Goal: Transaction & Acquisition: Purchase product/service

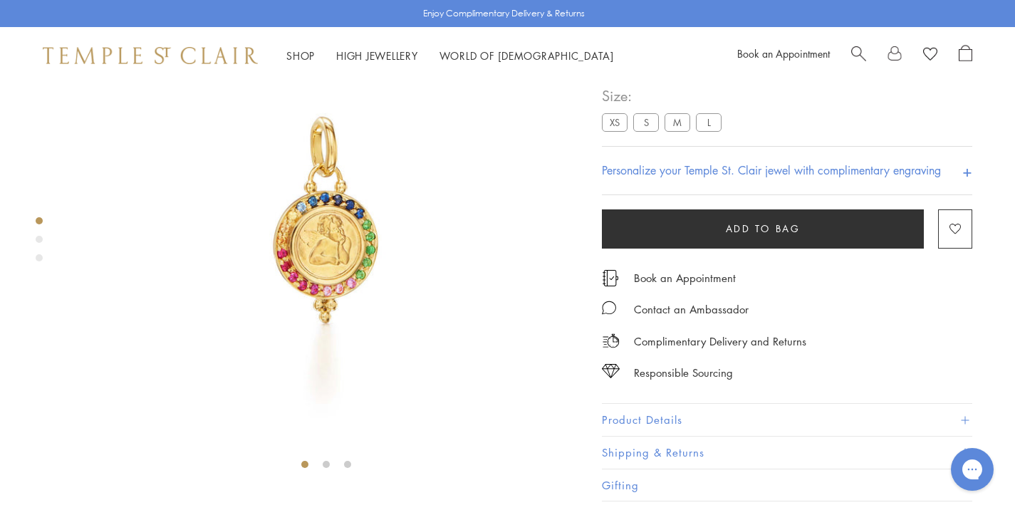
scroll to position [117, 0]
click at [776, 236] on span "Add to bag" at bounding box center [763, 228] width 75 height 16
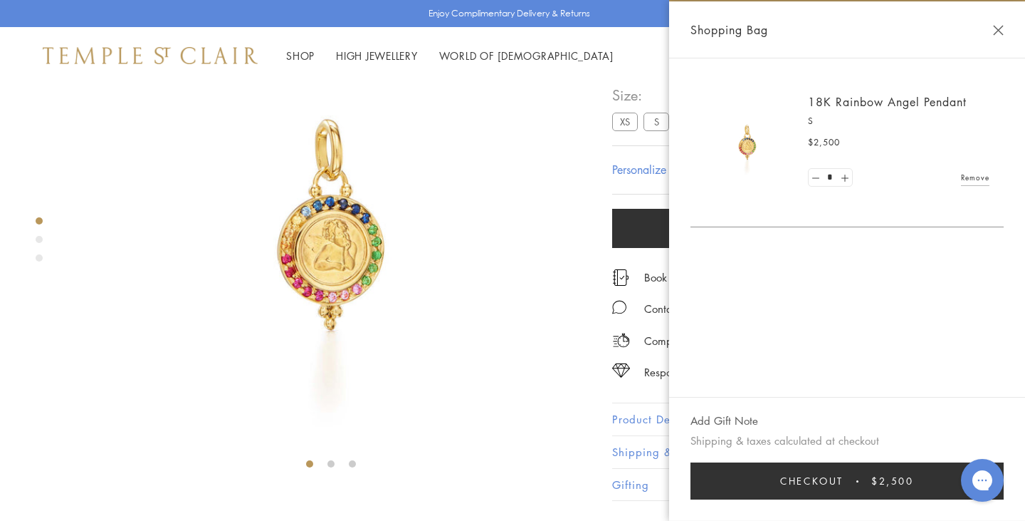
click at [632, 194] on div "Personalize your Temple St. Clair jewel with complimentary engraving +" at bounding box center [797, 169] width 370 height 49
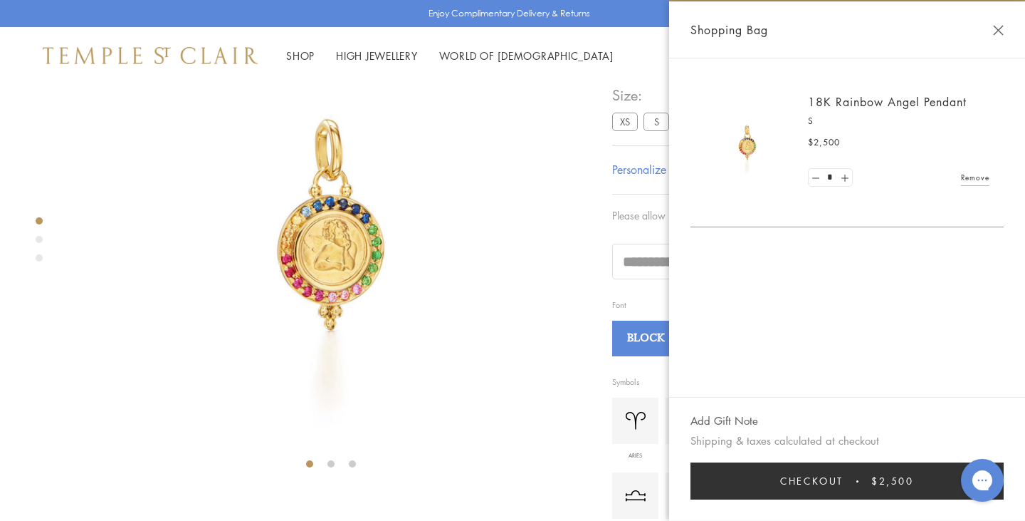
click at [603, 234] on div at bounding box center [317, 220] width 634 height 506
click at [994, 30] on button "Close Shopping Bag" at bounding box center [998, 30] width 11 height 11
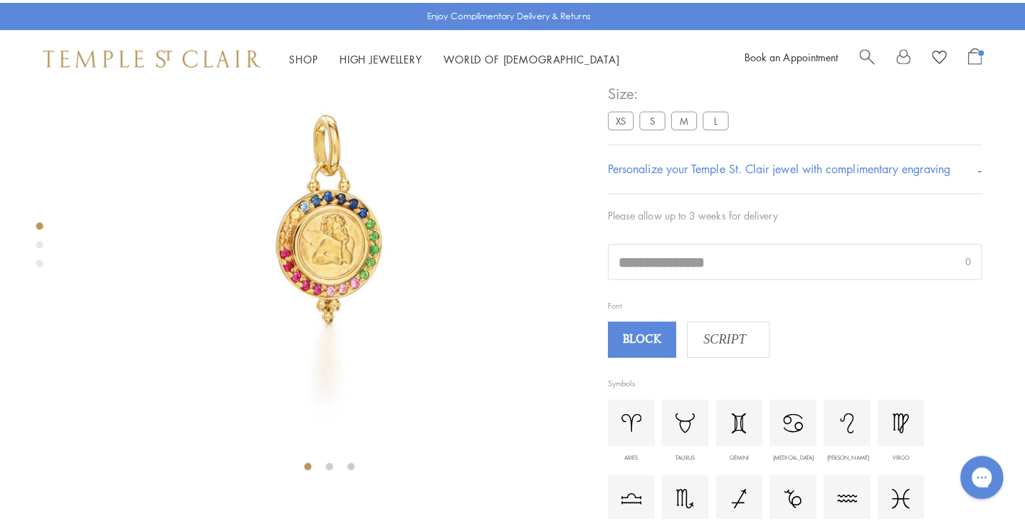
scroll to position [0, 0]
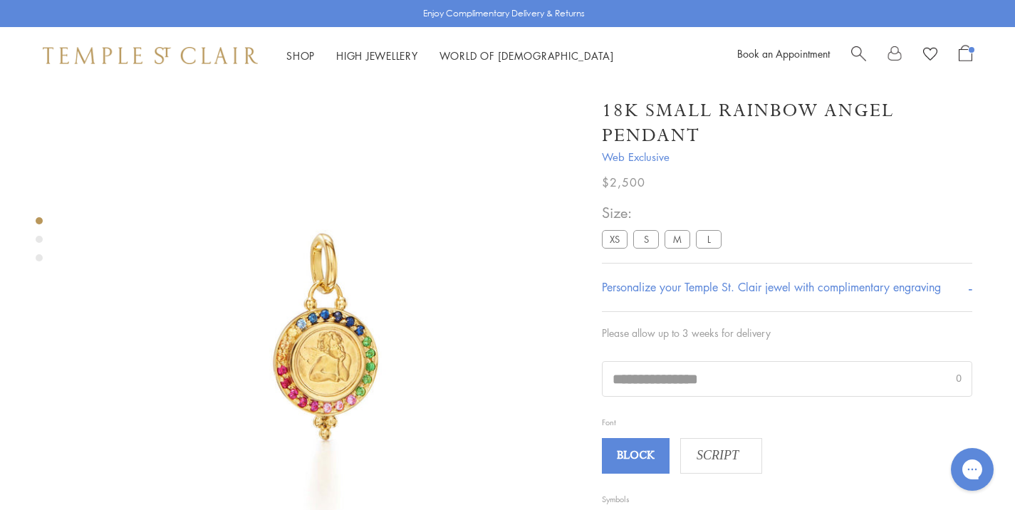
click at [659, 110] on h1 "18K Small Rainbow Angel Pendant" at bounding box center [787, 123] width 370 height 50
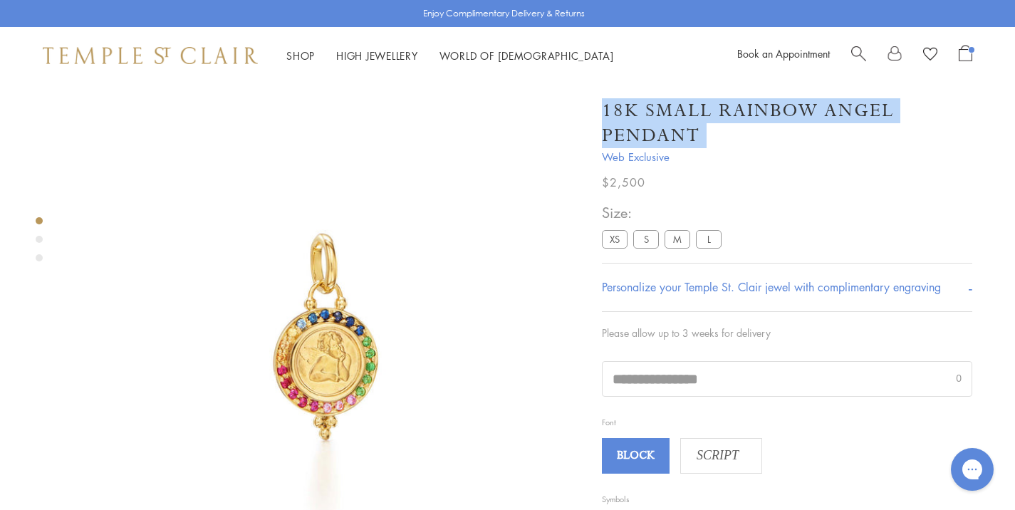
click at [659, 110] on h1 "18K Small Rainbow Angel Pendant" at bounding box center [787, 123] width 370 height 50
copy div "18K Small Rainbow Angel Pendant"
click at [961, 53] on span "Open Shopping Bag" at bounding box center [965, 53] width 14 height 16
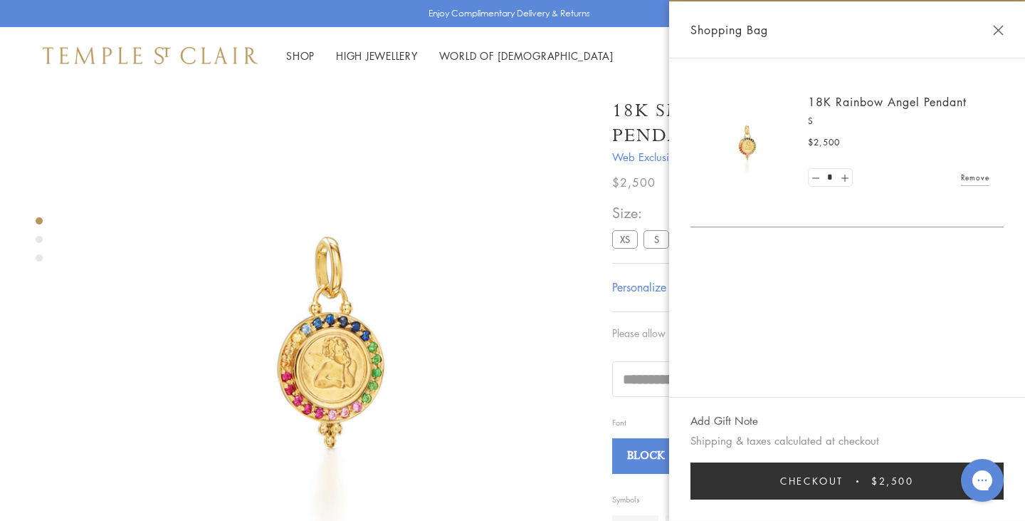
click at [602, 75] on div "Shop Shop Categories Amulets Pendants & Charms Lockets Chains & Leather Cords E…" at bounding box center [512, 55] width 1025 height 57
click at [762, 479] on button "Checkout $2,500" at bounding box center [847, 480] width 313 height 37
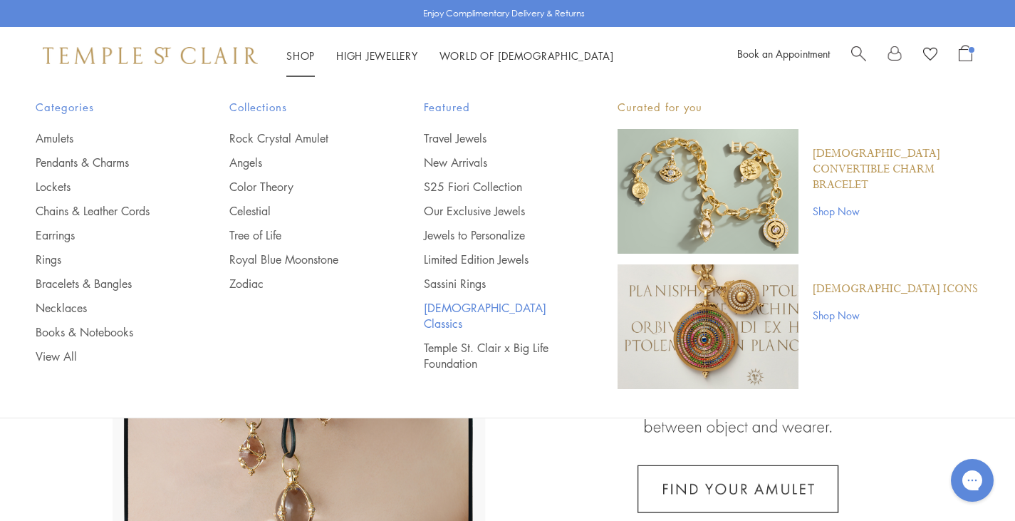
click at [443, 304] on link "[DEMOGRAPHIC_DATA] Classics" at bounding box center [492, 315] width 137 height 31
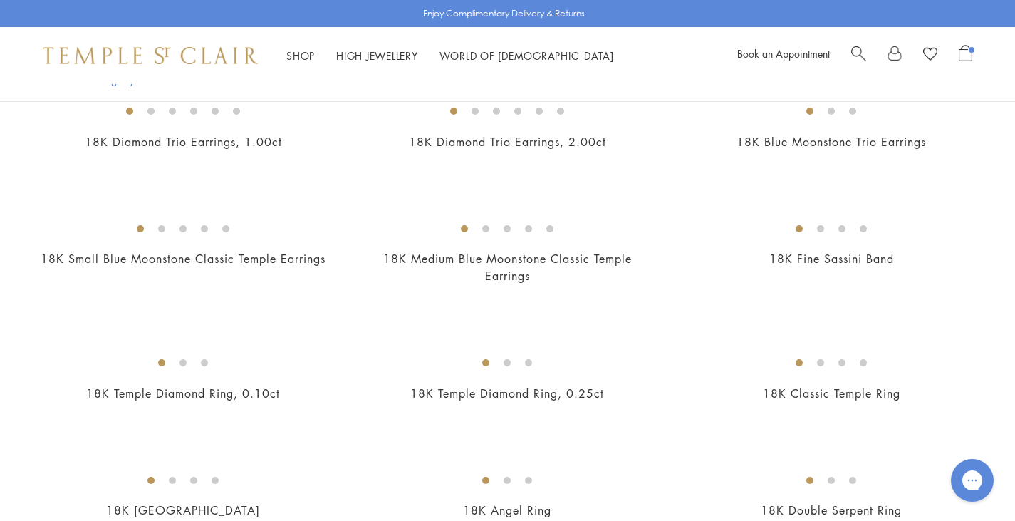
scroll to position [2169, 0]
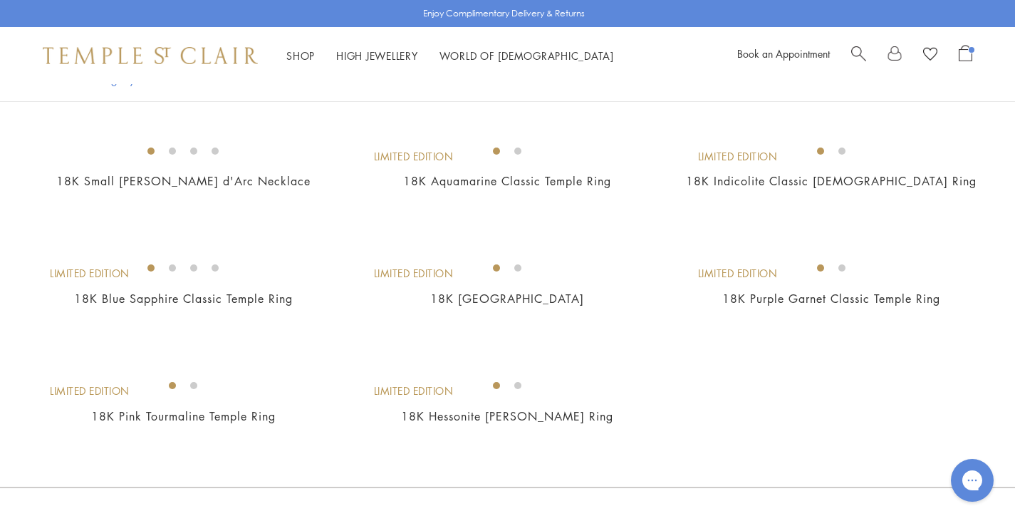
scroll to position [3231, 0]
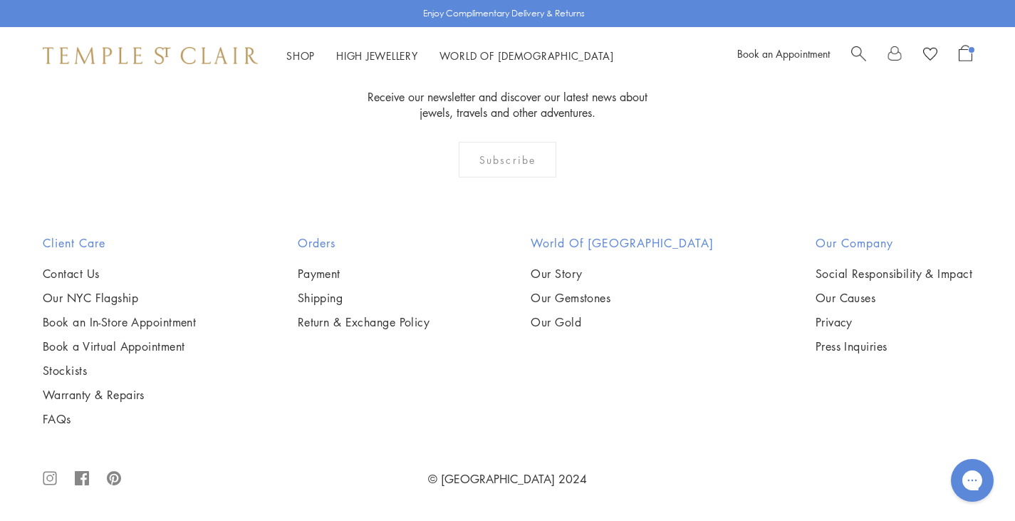
scroll to position [10034, 0]
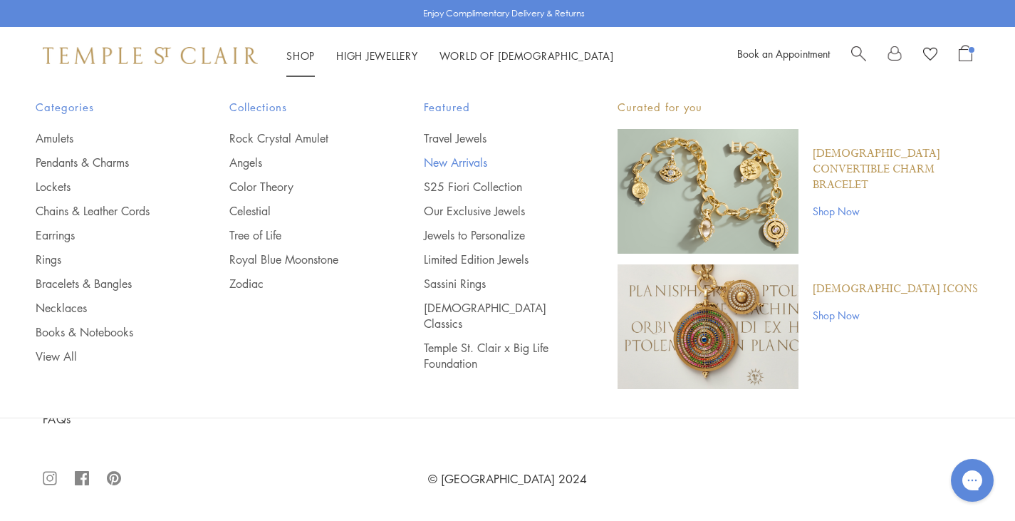
click at [464, 164] on link "New Arrivals" at bounding box center [492, 163] width 137 height 16
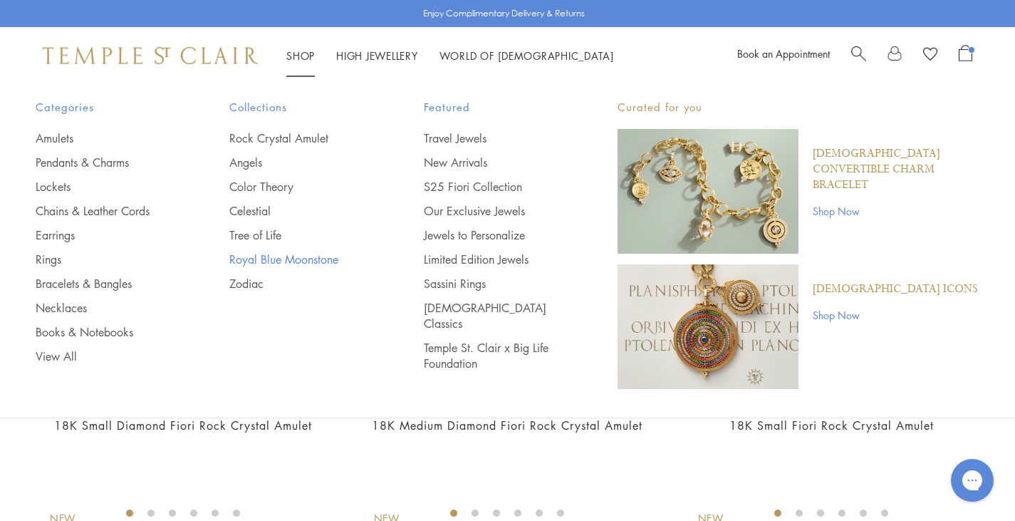
click at [258, 258] on link "Royal Blue Moonstone" at bounding box center [297, 259] width 137 height 16
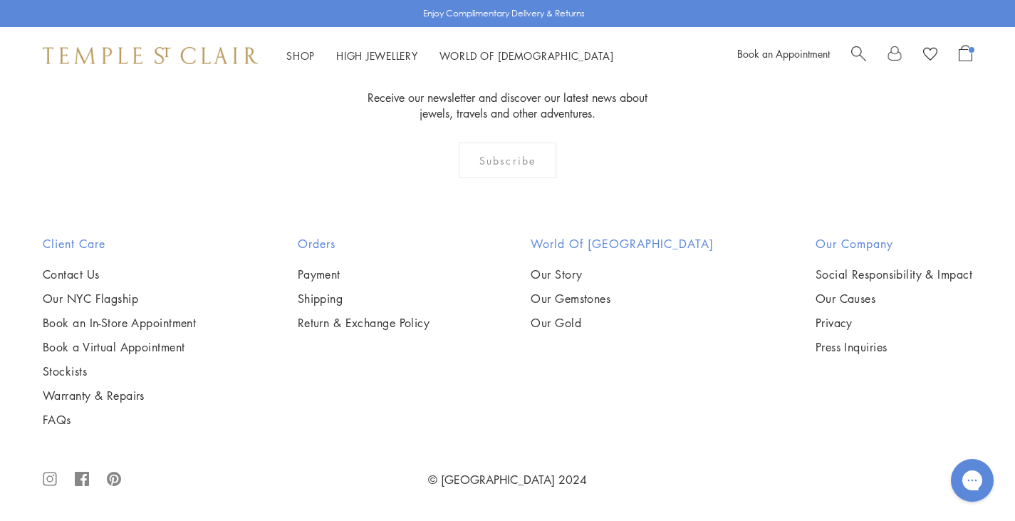
scroll to position [3453, 0]
drag, startPoint x: 457, startPoint y: 224, endPoint x: 19, endPoint y: 356, distance: 457.3
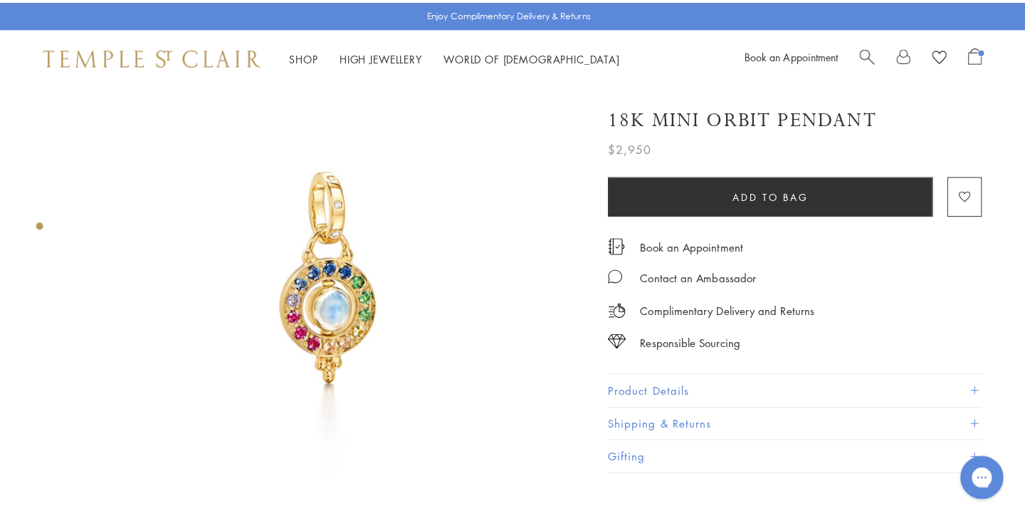
scroll to position [66, 0]
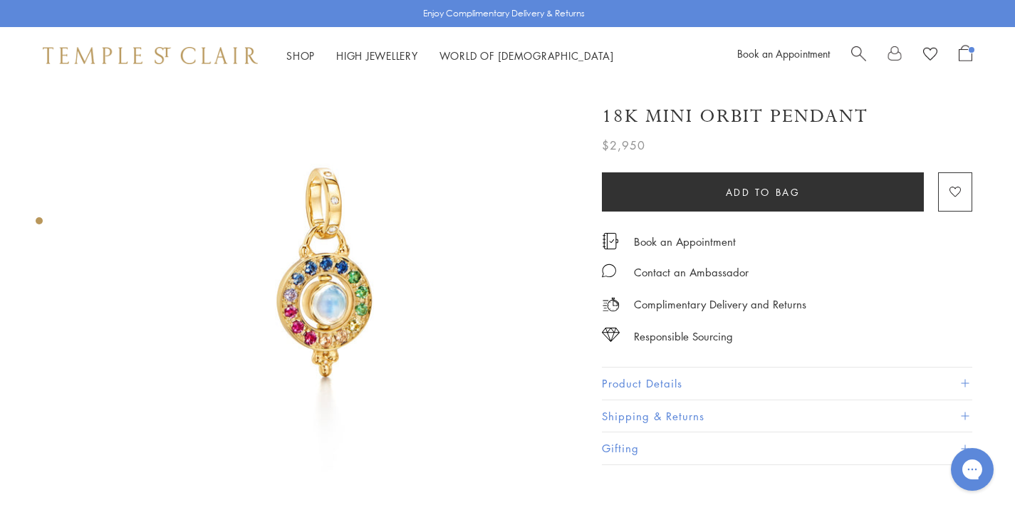
click at [961, 59] on span "Open Shopping Bag" at bounding box center [965, 53] width 14 height 16
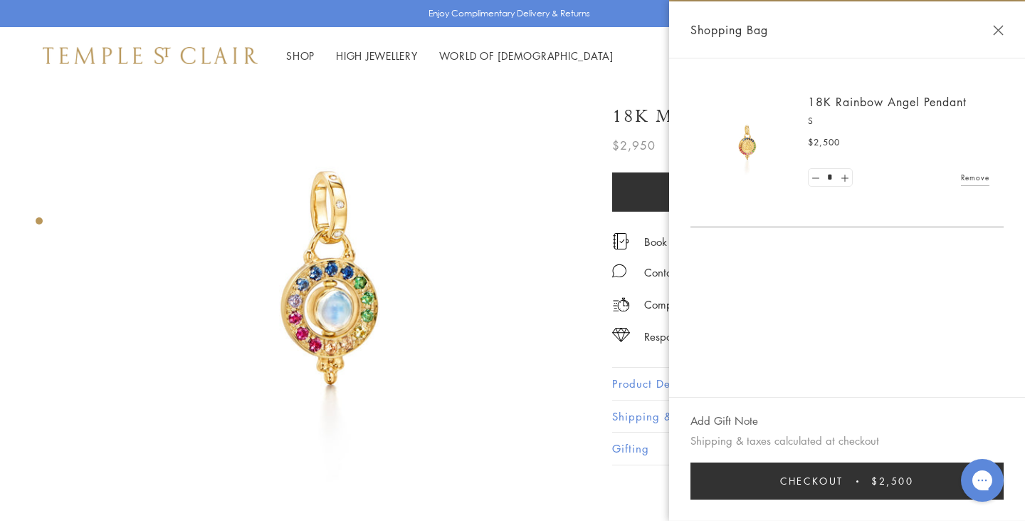
click at [842, 102] on link "18K Rainbow Angel Pendant" at bounding box center [887, 102] width 159 height 16
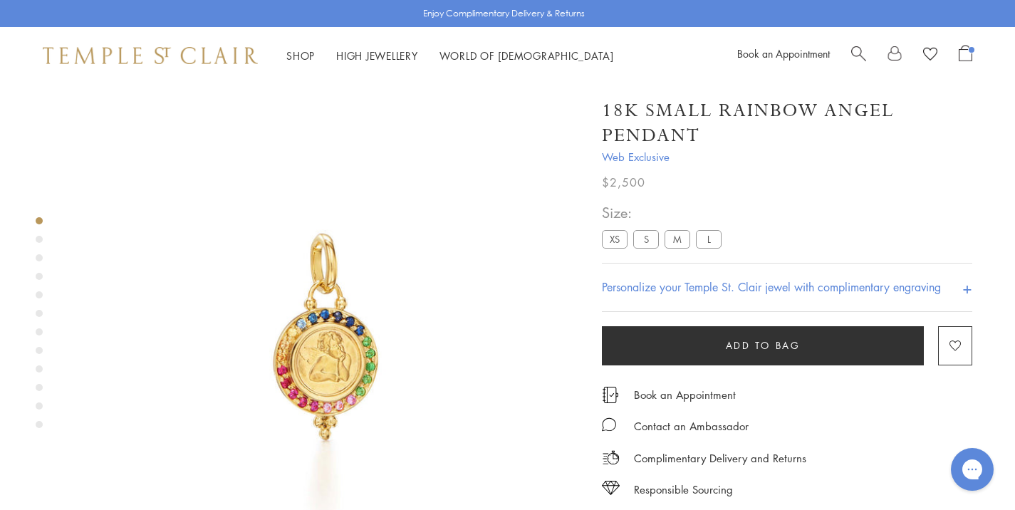
click at [748, 105] on h1 "18K Small Rainbow Angel Pendant" at bounding box center [787, 123] width 370 height 50
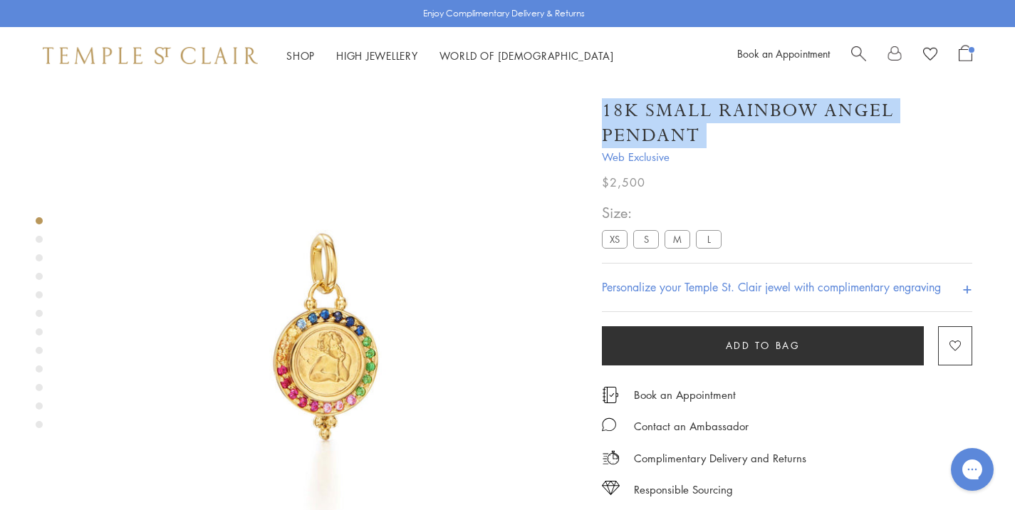
click at [748, 105] on h1 "18K Small Rainbow Angel Pendant" at bounding box center [787, 123] width 370 height 50
click at [775, 103] on h1 "18K Small Rainbow Angel Pendant" at bounding box center [787, 123] width 370 height 50
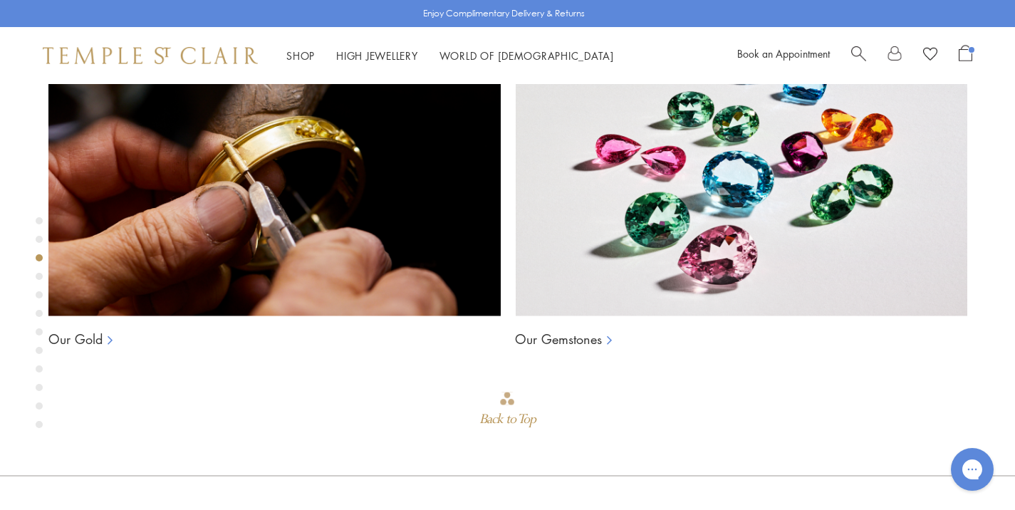
scroll to position [1048, 0]
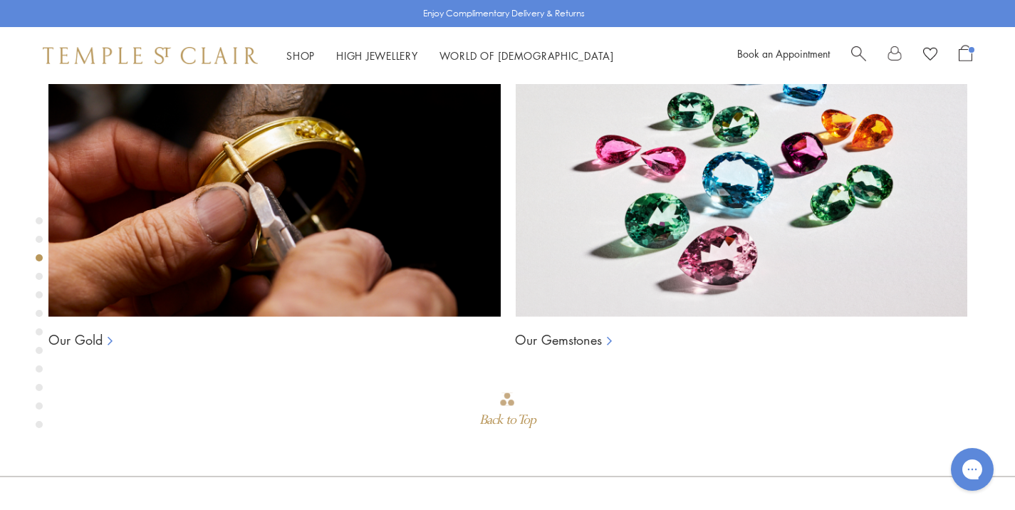
click at [37, 275] on div "Product gallery navigation" at bounding box center [39, 276] width 7 height 7
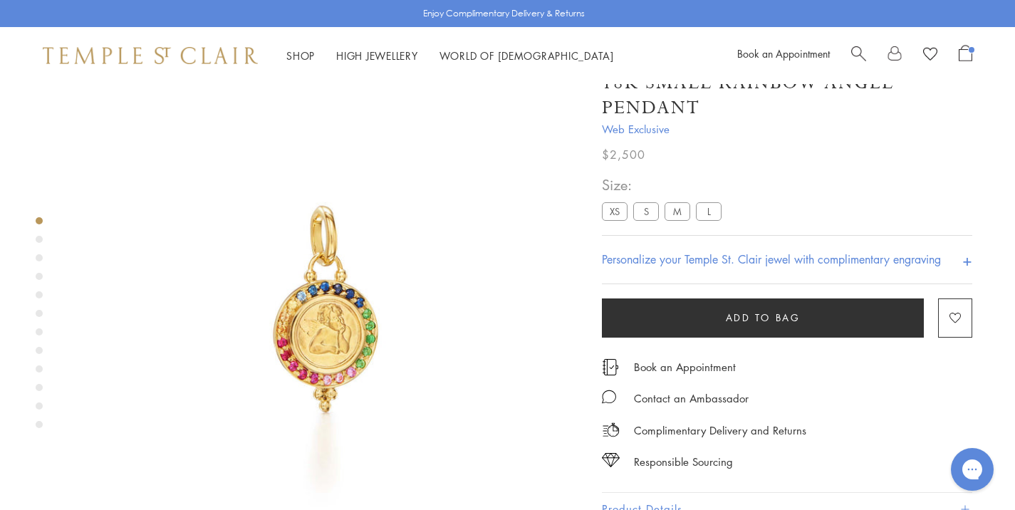
scroll to position [27, 0]
click at [38, 283] on div "Product gallery navigation" at bounding box center [39, 327] width 7 height 226
click at [40, 277] on div "Product gallery navigation" at bounding box center [39, 276] width 7 height 7
click at [40, 296] on div "Product gallery navigation" at bounding box center [39, 294] width 7 height 7
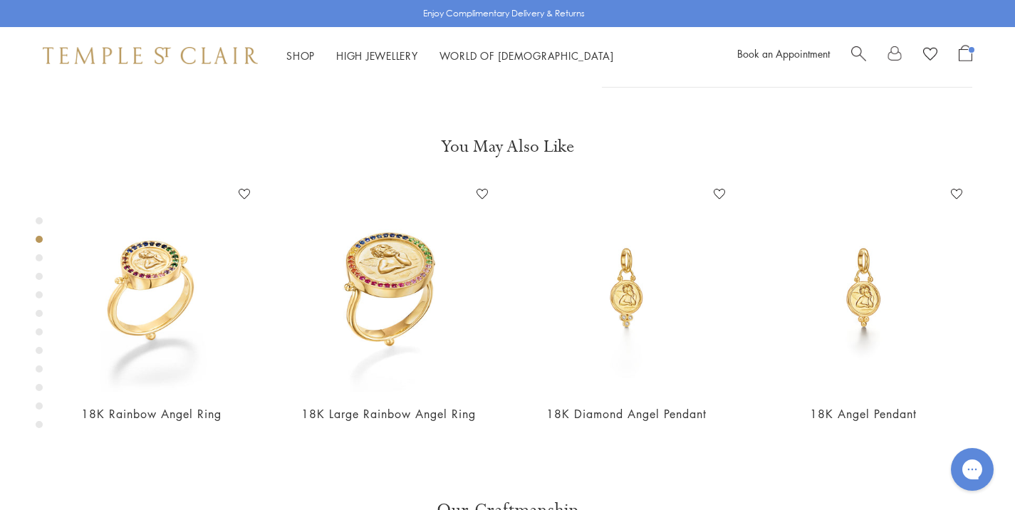
scroll to position [536, 0]
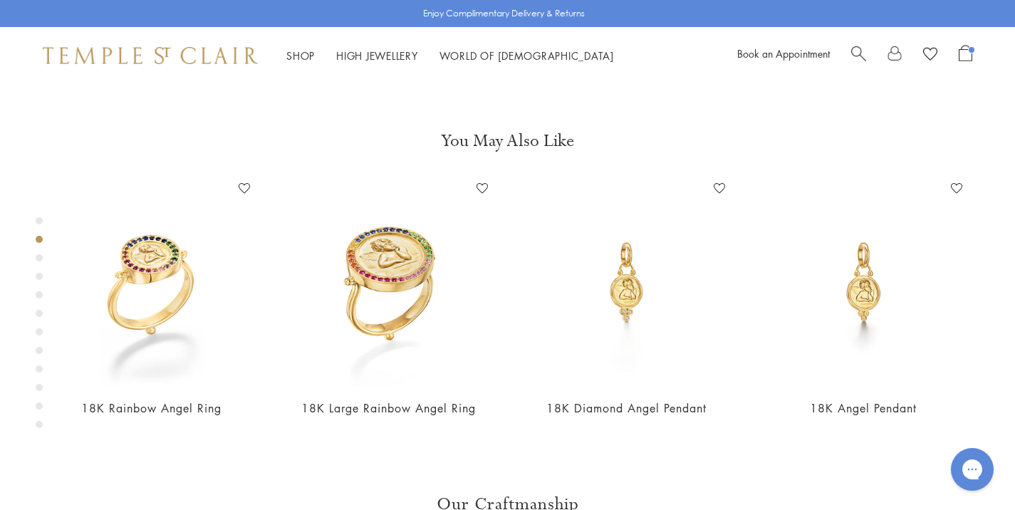
click at [39, 312] on div "Product gallery navigation" at bounding box center [39, 313] width 7 height 7
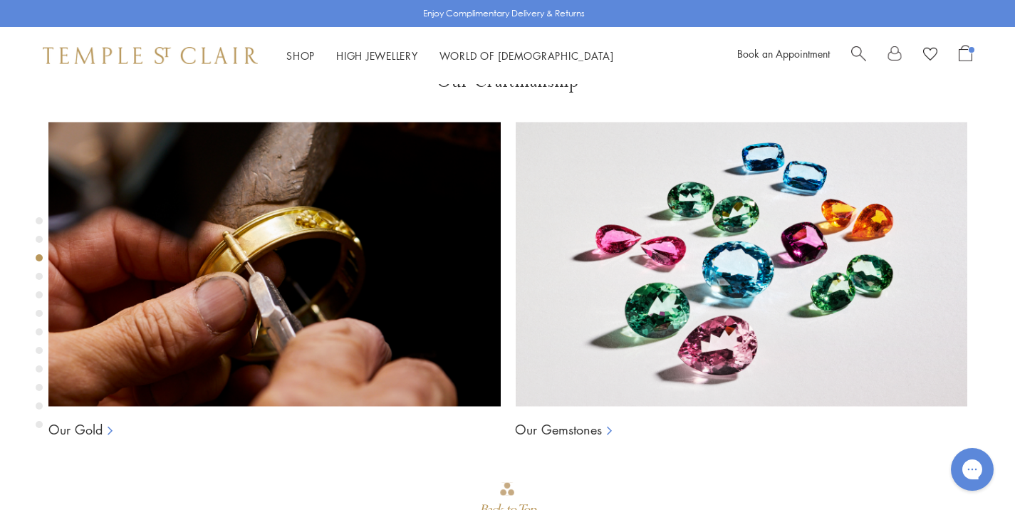
scroll to position [1045, 0]
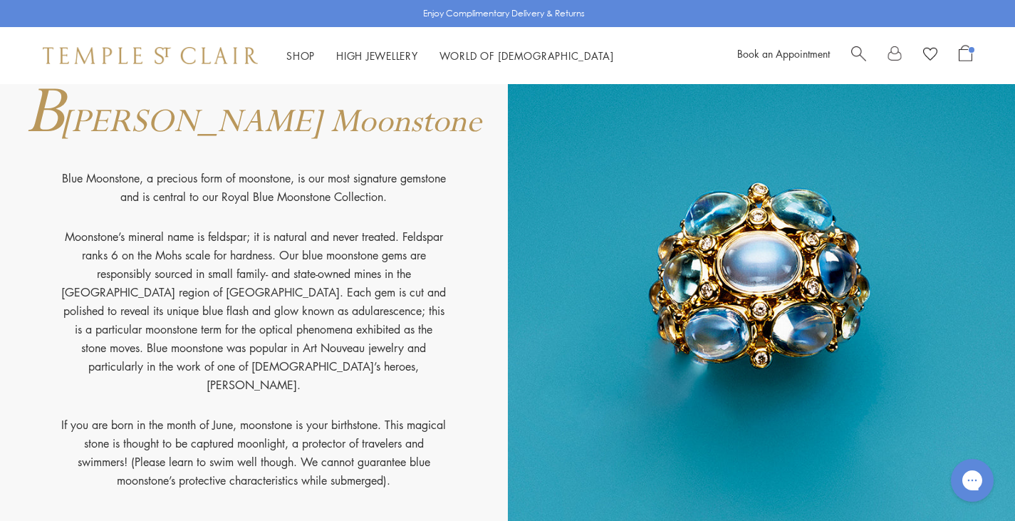
scroll to position [2284, 0]
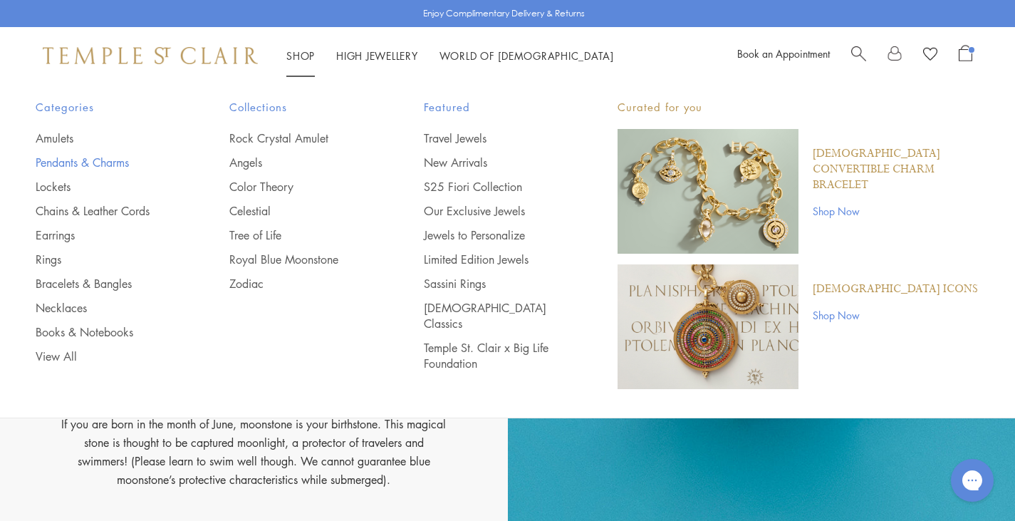
click at [67, 162] on link "Pendants & Charms" at bounding box center [104, 163] width 137 height 16
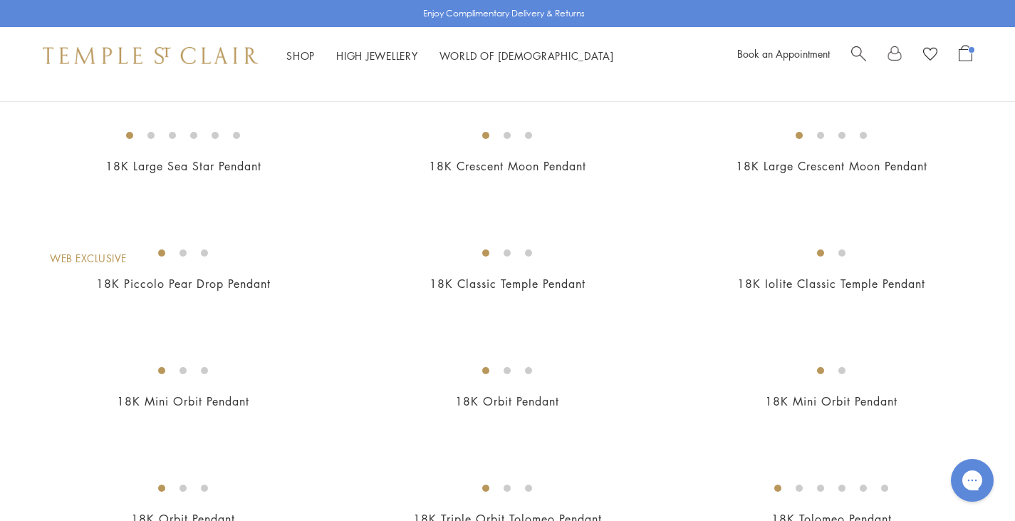
scroll to position [1317, 0]
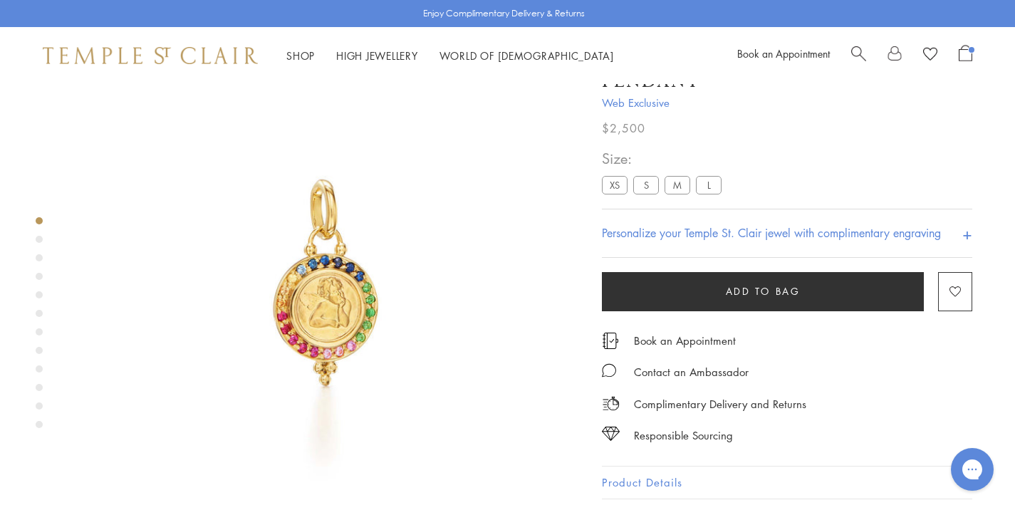
scroll to position [84, 0]
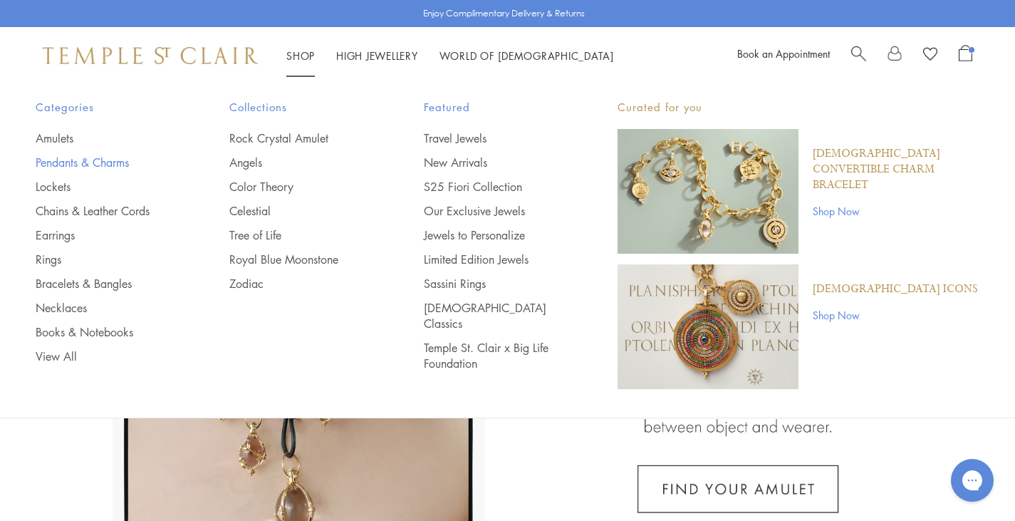
click at [59, 167] on link "Pendants & Charms" at bounding box center [104, 163] width 137 height 16
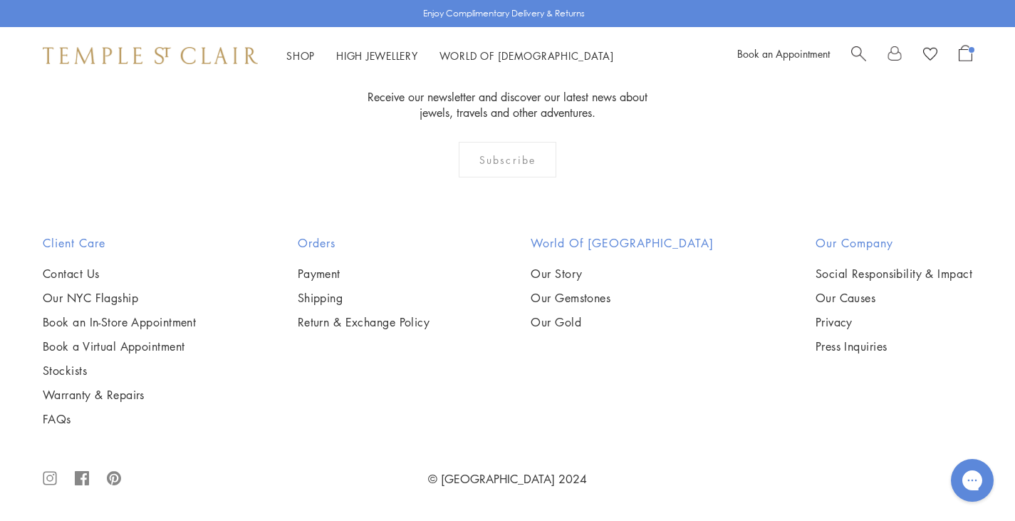
scroll to position [8940, 0]
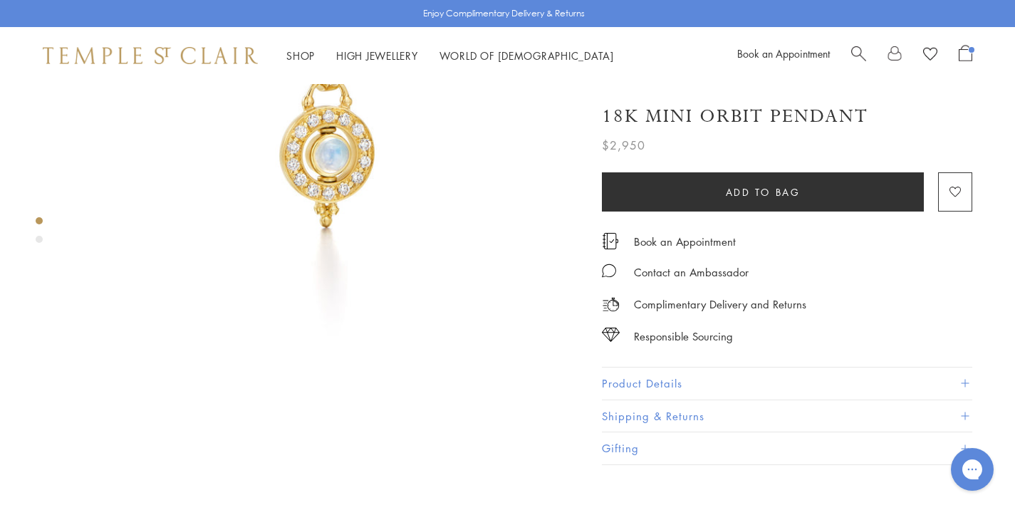
scroll to position [231, 0]
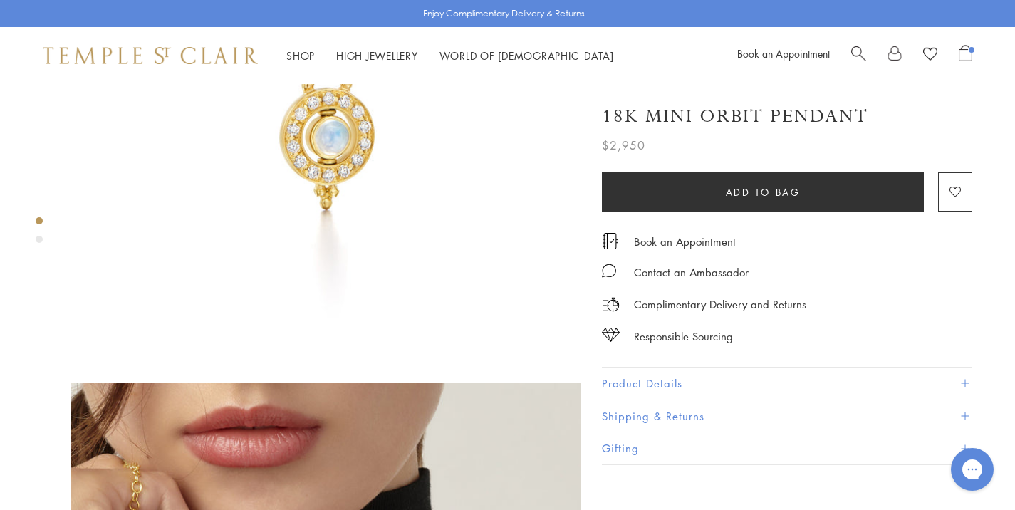
click at [653, 387] on button "Product Details" at bounding box center [787, 383] width 370 height 32
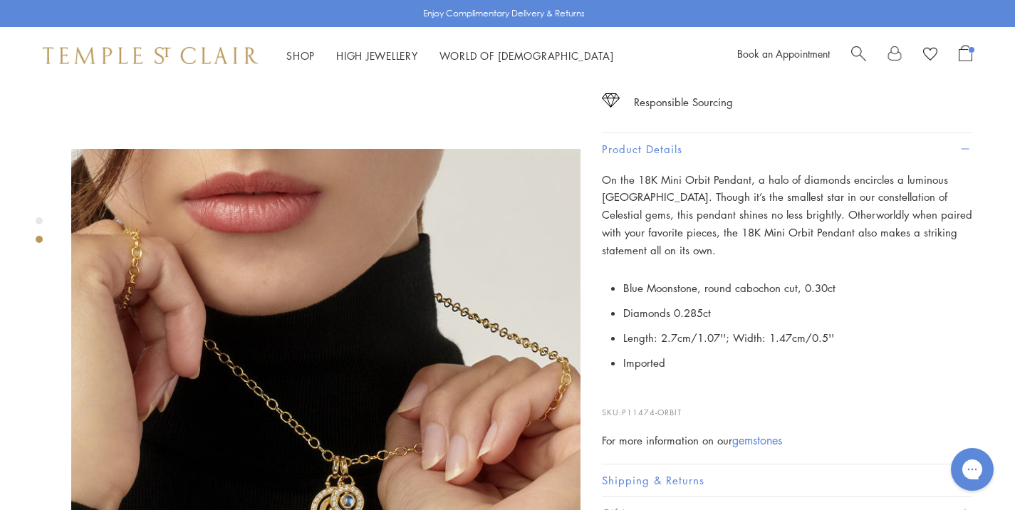
scroll to position [466, 0]
click at [775, 357] on li "Imported" at bounding box center [797, 362] width 349 height 25
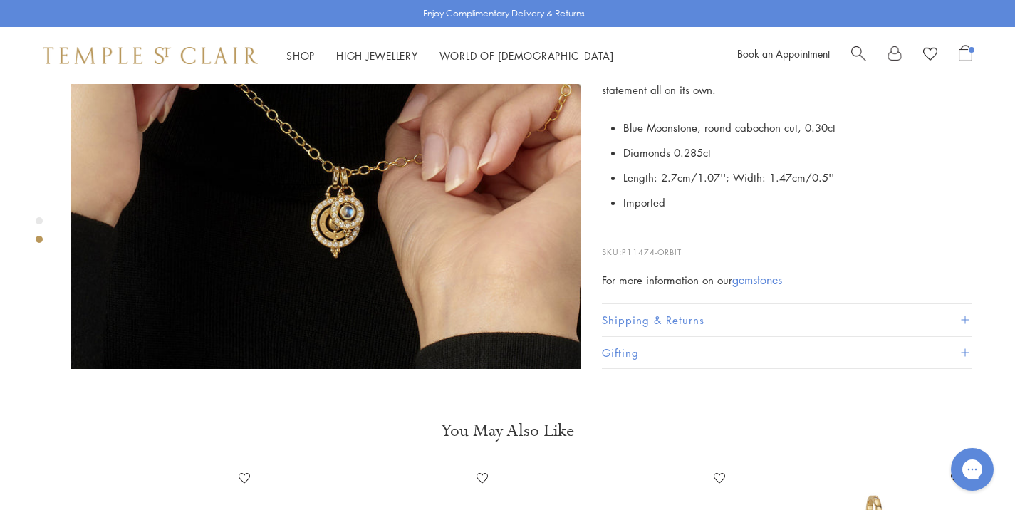
scroll to position [755, 0]
click at [707, 304] on button "Shipping & Returns" at bounding box center [787, 319] width 370 height 32
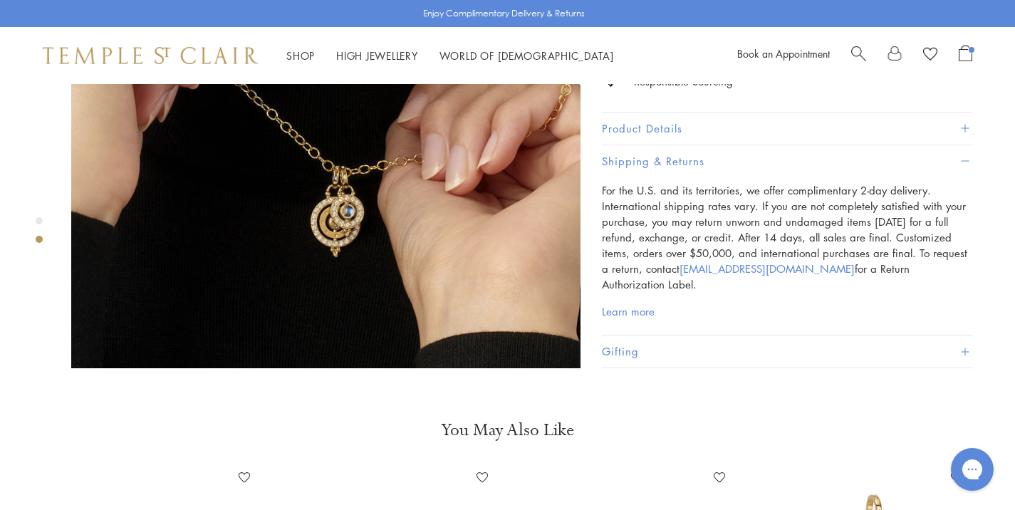
scroll to position [734, 0]
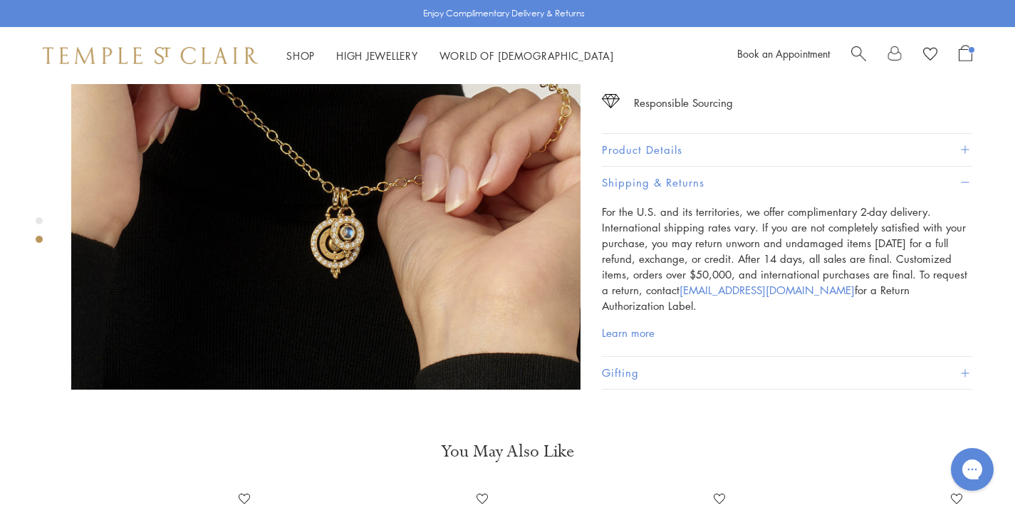
click at [717, 219] on p "For the U.S. and its territories, we offer complimentary 2-day delivery. Intern…" at bounding box center [787, 259] width 370 height 110
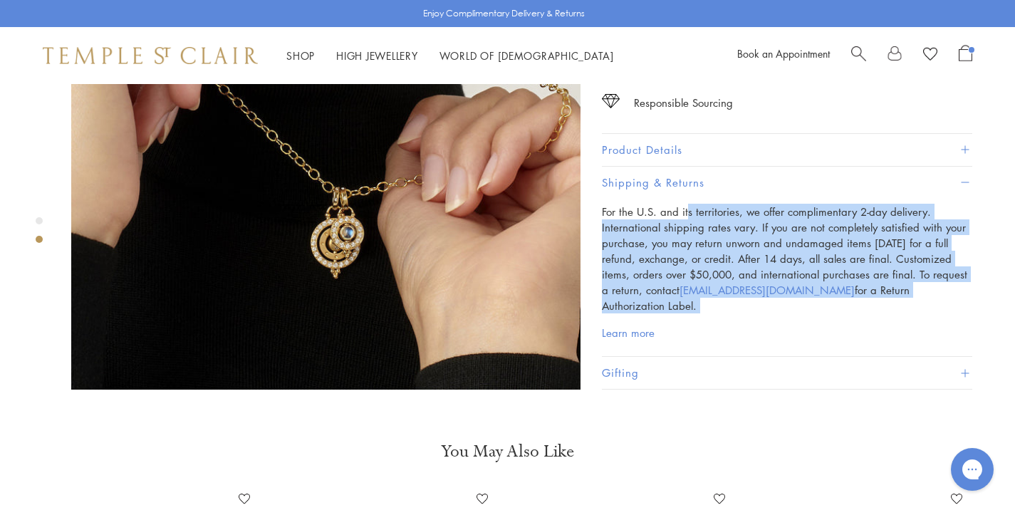
click at [717, 219] on p "For the U.S. and its territories, we offer complimentary 2-day delivery. Intern…" at bounding box center [787, 259] width 370 height 110
click at [706, 207] on p "For the U.S. and its territories, we offer complimentary 2-day delivery. Intern…" at bounding box center [787, 259] width 370 height 110
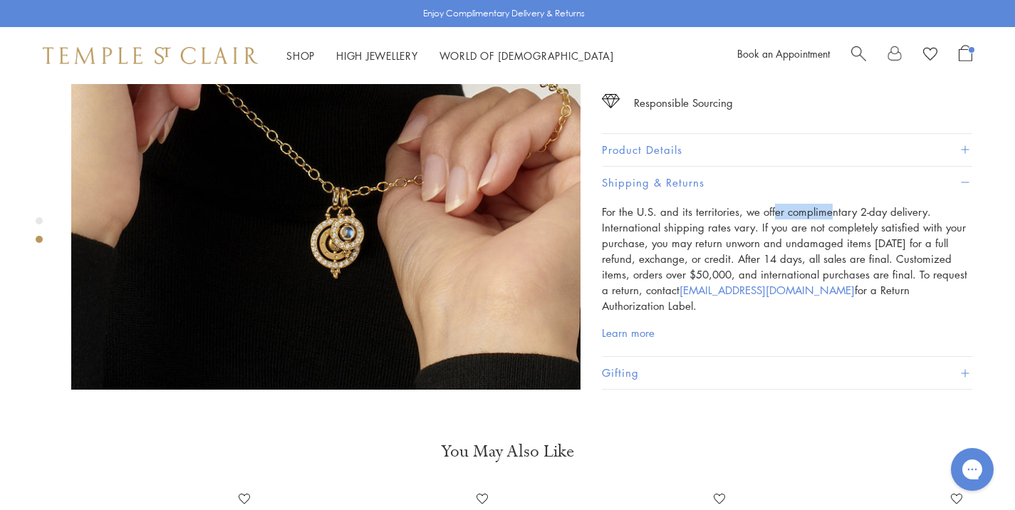
click at [706, 207] on p "For the U.S. and its territories, we offer complimentary 2-day delivery. Intern…" at bounding box center [787, 259] width 370 height 110
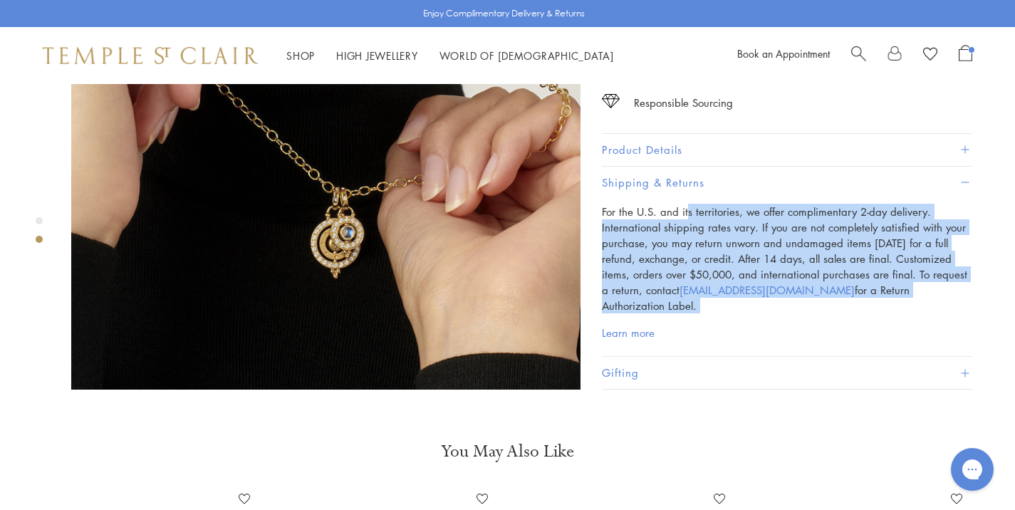
click at [706, 207] on p "For the U.S. and its territories, we offer complimentary 2-day delivery. Intern…" at bounding box center [787, 259] width 370 height 110
click at [696, 207] on p "For the U.S. and its territories, we offer complimentary 2-day delivery. Intern…" at bounding box center [787, 259] width 370 height 110
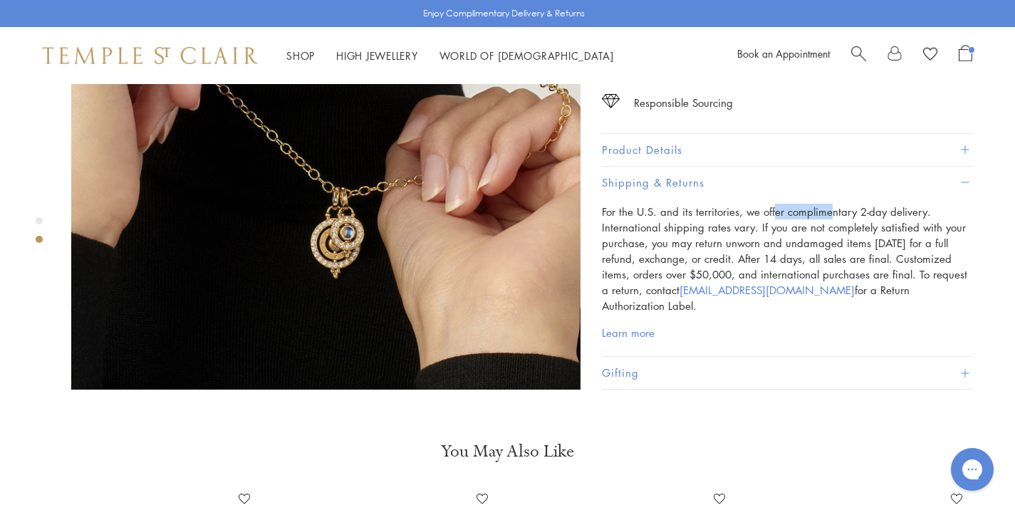
click at [696, 207] on p "For the U.S. and its territories, we offer complimentary 2-day delivery. Intern…" at bounding box center [787, 259] width 370 height 110
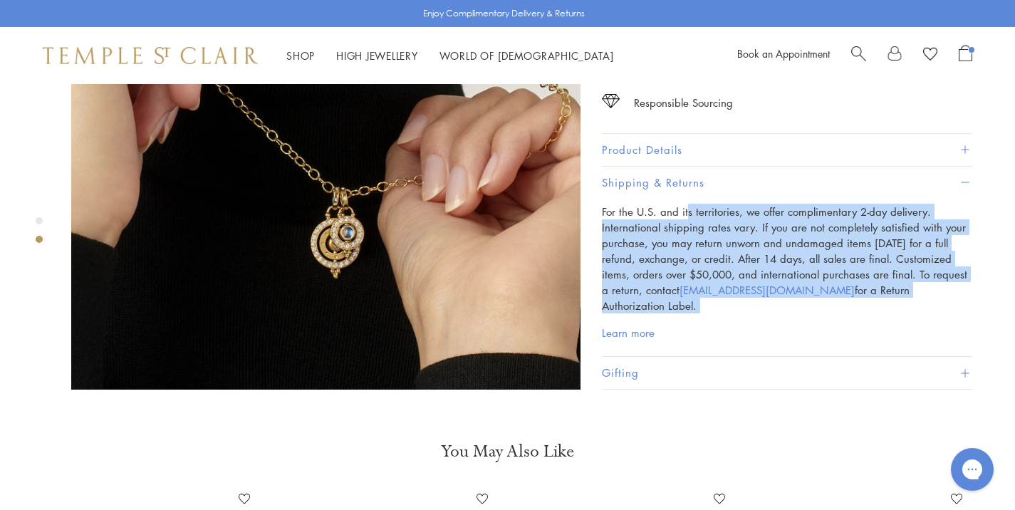
click at [696, 207] on p "For the U.S. and its territories, we offer complimentary 2-day delivery. Intern…" at bounding box center [787, 259] width 370 height 110
click at [709, 204] on p "For the U.S. and its territories, we offer complimentary 2-day delivery. Intern…" at bounding box center [787, 259] width 370 height 110
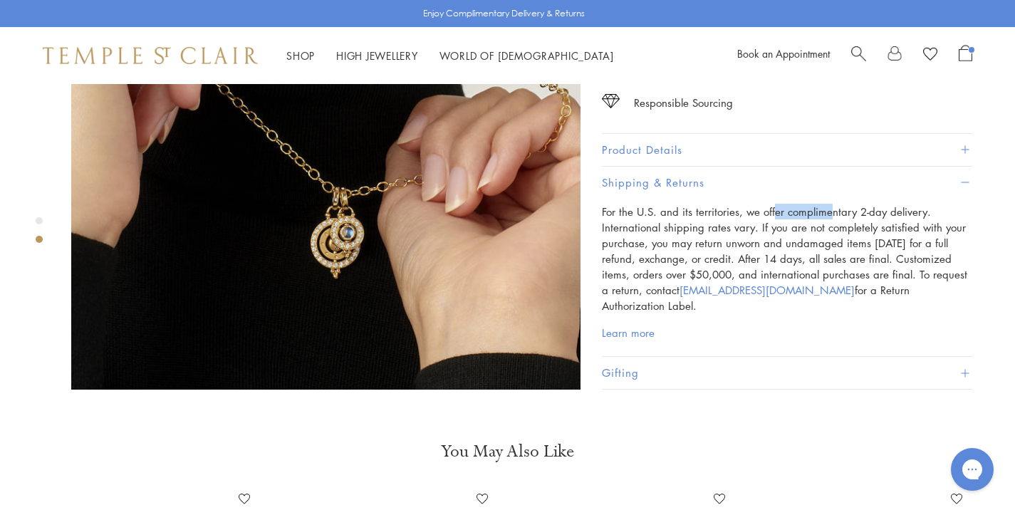
click at [709, 204] on p "For the U.S. and its territories, we offer complimentary 2-day delivery. Intern…" at bounding box center [787, 259] width 370 height 110
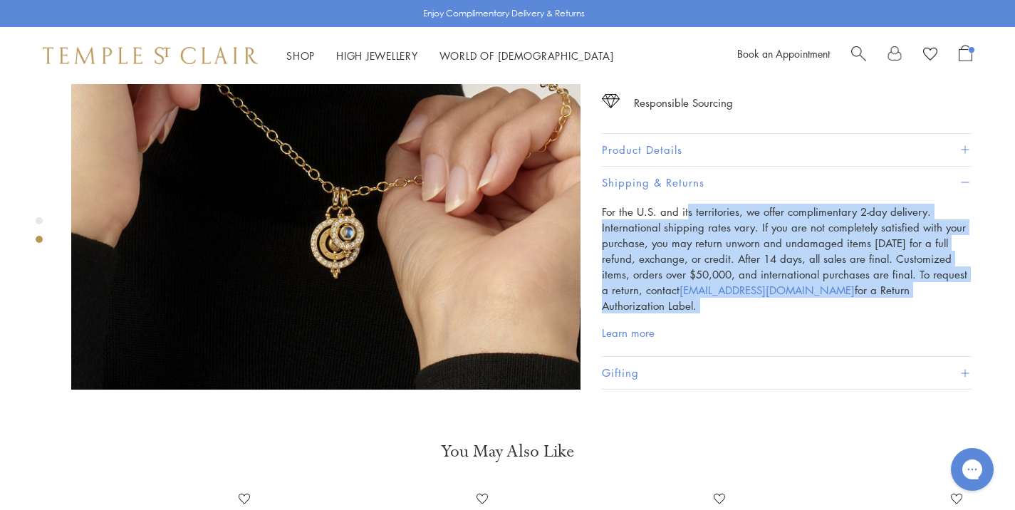
click at [709, 204] on p "For the U.S. and its territories, we offer complimentary 2-day delivery. Intern…" at bounding box center [787, 259] width 370 height 110
click at [702, 211] on p "For the U.S. and its territories, we offer complimentary 2-day delivery. Intern…" at bounding box center [787, 259] width 370 height 110
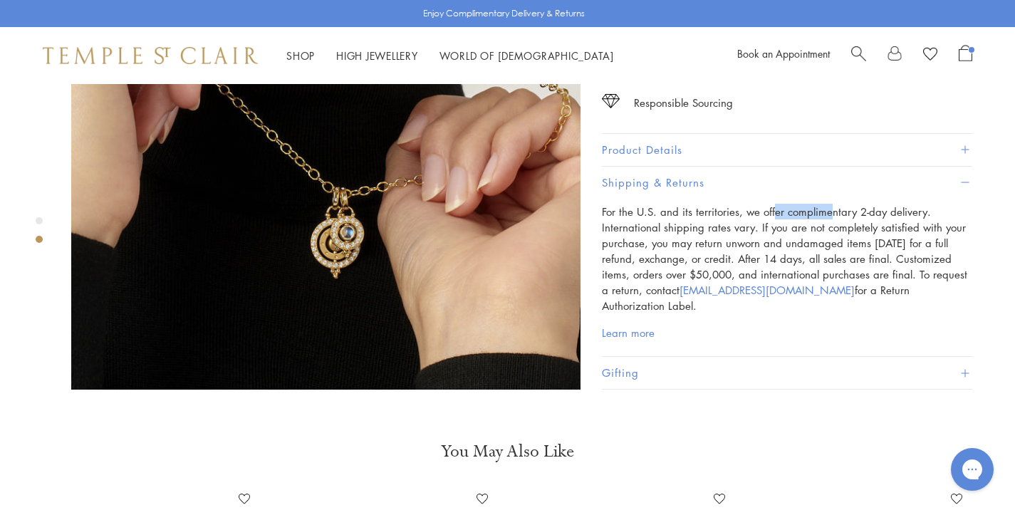
click at [702, 211] on p "For the U.S. and its territories, we offer complimentary 2-day delivery. Intern…" at bounding box center [787, 259] width 370 height 110
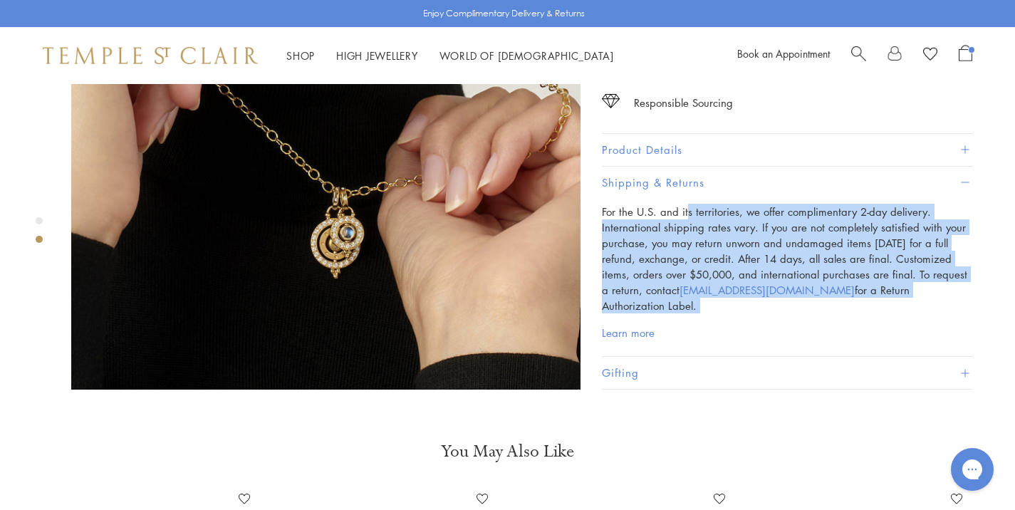
click at [702, 211] on p "For the U.S. and its territories, we offer complimentary 2-day delivery. Intern…" at bounding box center [787, 259] width 370 height 110
click at [692, 230] on p "For the U.S. and its territories, we offer complimentary 2-day delivery. Intern…" at bounding box center [787, 259] width 370 height 110
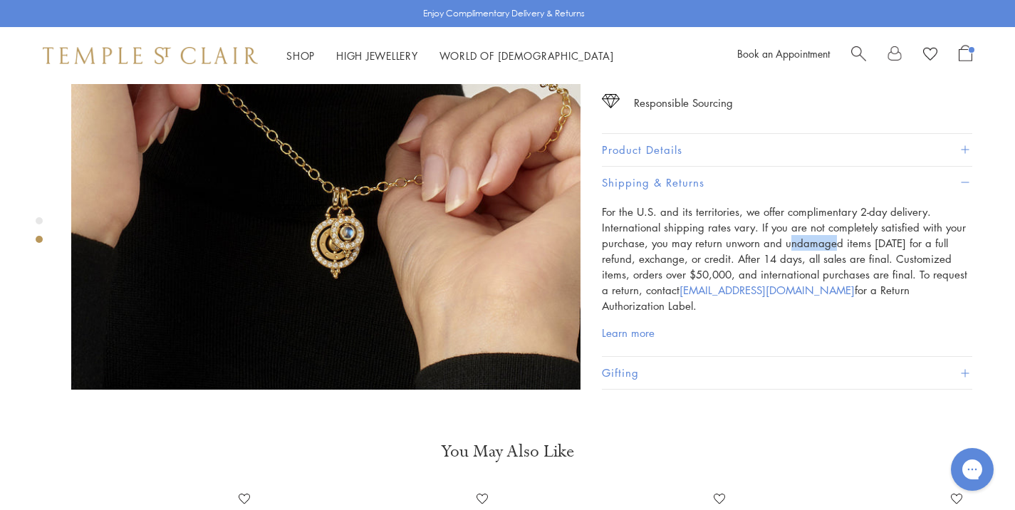
click at [692, 230] on p "For the U.S. and its territories, we offer complimentary 2-day delivery. Intern…" at bounding box center [787, 259] width 370 height 110
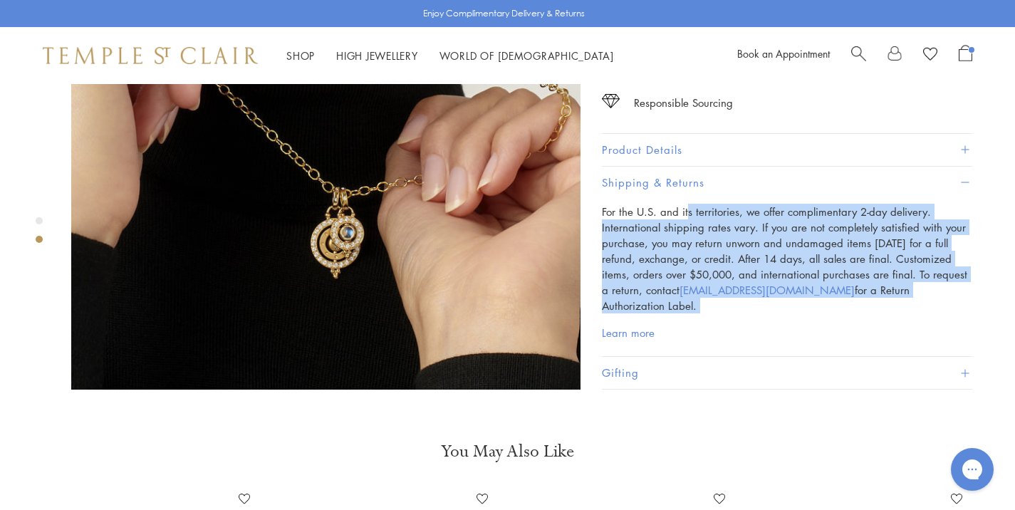
click at [692, 230] on p "For the U.S. and its territories, we offer complimentary 2-day delivery. Intern…" at bounding box center [787, 259] width 370 height 110
click at [708, 229] on p "For the U.S. and its territories, we offer complimentary 2-day delivery. Intern…" at bounding box center [787, 259] width 370 height 110
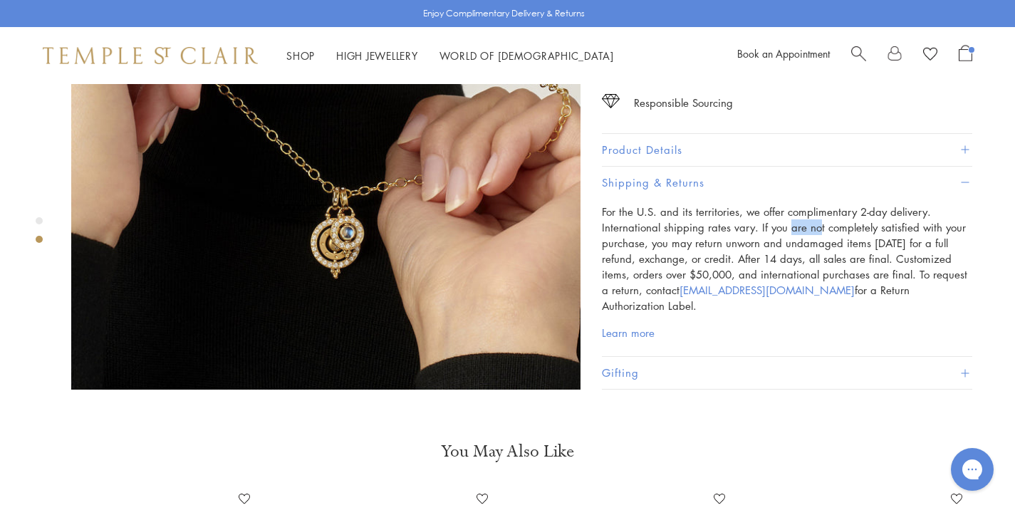
click at [708, 229] on p "For the U.S. and its territories, we offer complimentary 2-day delivery. Intern…" at bounding box center [787, 259] width 370 height 110
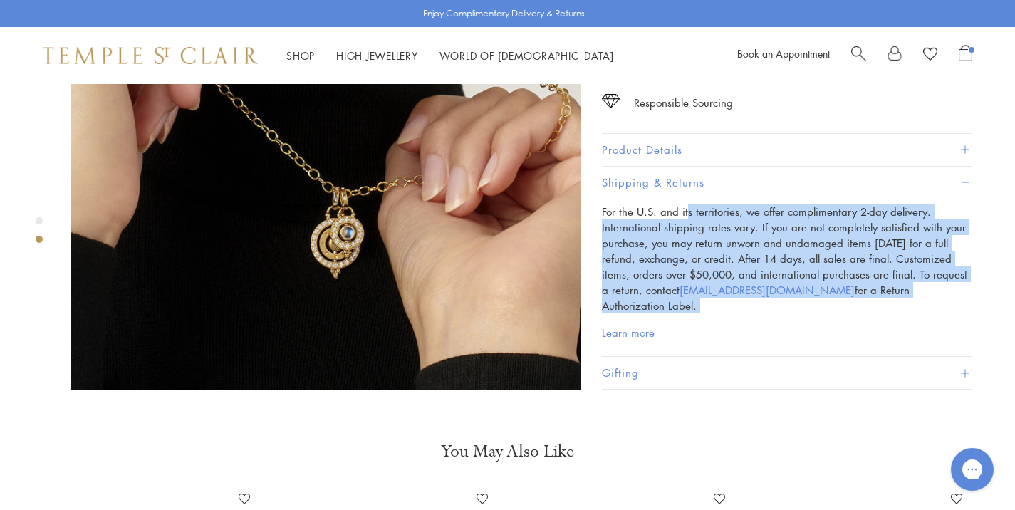
click at [708, 229] on p "For the U.S. and its territories, we offer complimentary 2-day delivery. Intern…" at bounding box center [787, 259] width 370 height 110
click at [699, 229] on p "For the U.S. and its territories, we offer complimentary 2-day delivery. Intern…" at bounding box center [787, 259] width 370 height 110
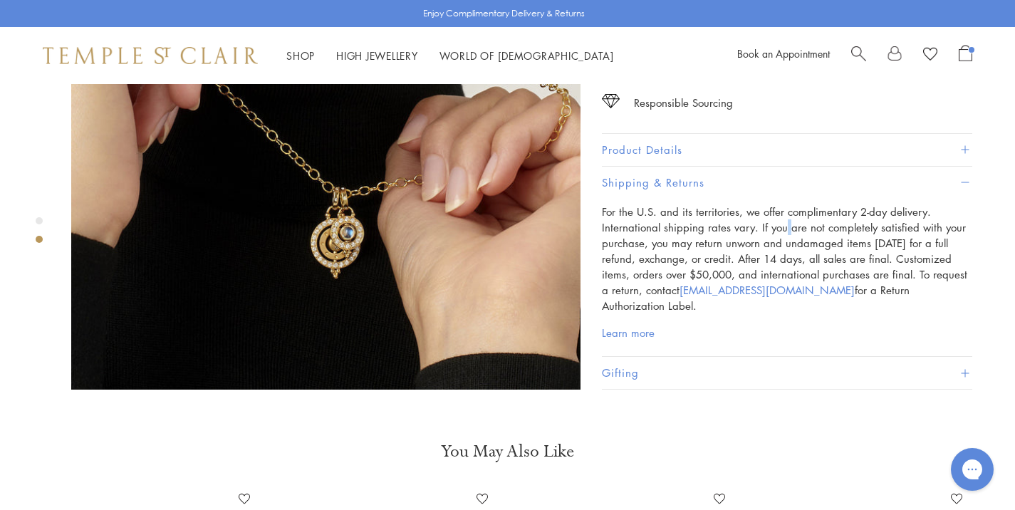
click at [699, 229] on p "For the U.S. and its territories, we offer complimentary 2-day delivery. Intern…" at bounding box center [787, 259] width 370 height 110
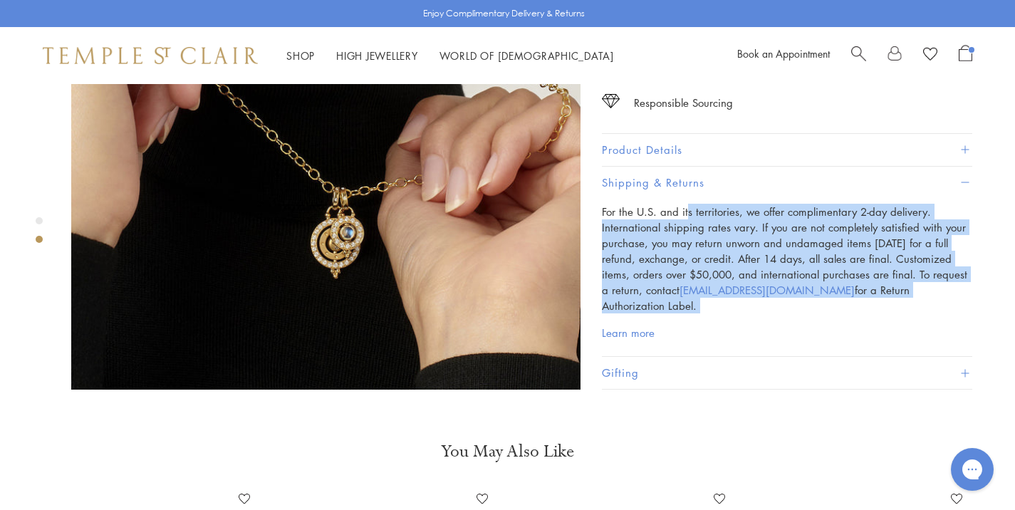
click at [699, 229] on p "For the U.S. and its territories, we offer complimentary 2-day delivery. Intern…" at bounding box center [787, 259] width 370 height 110
click at [716, 231] on p "For the U.S. and its territories, we offer complimentary 2-day delivery. Intern…" at bounding box center [787, 259] width 370 height 110
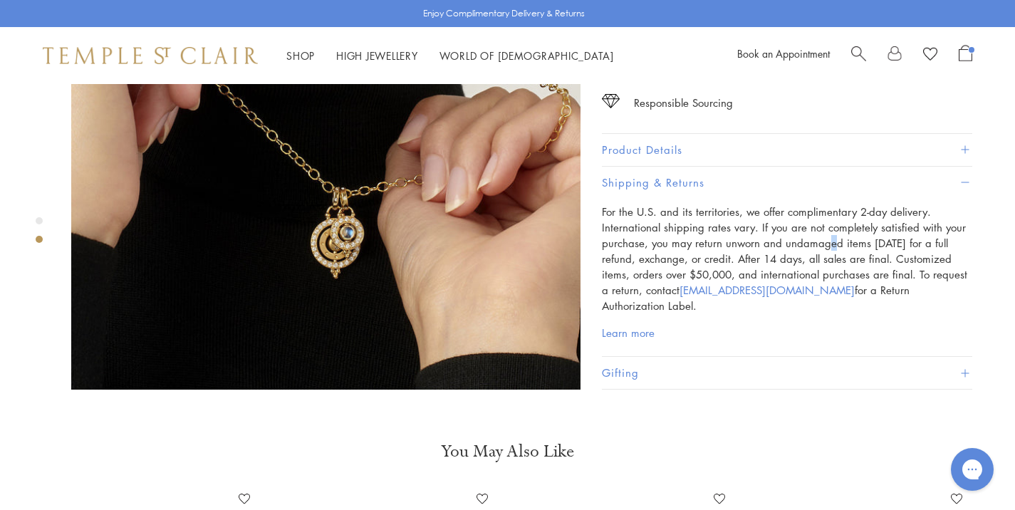
click at [716, 231] on p "For the U.S. and its territories, we offer complimentary 2-day delivery. Intern…" at bounding box center [787, 259] width 370 height 110
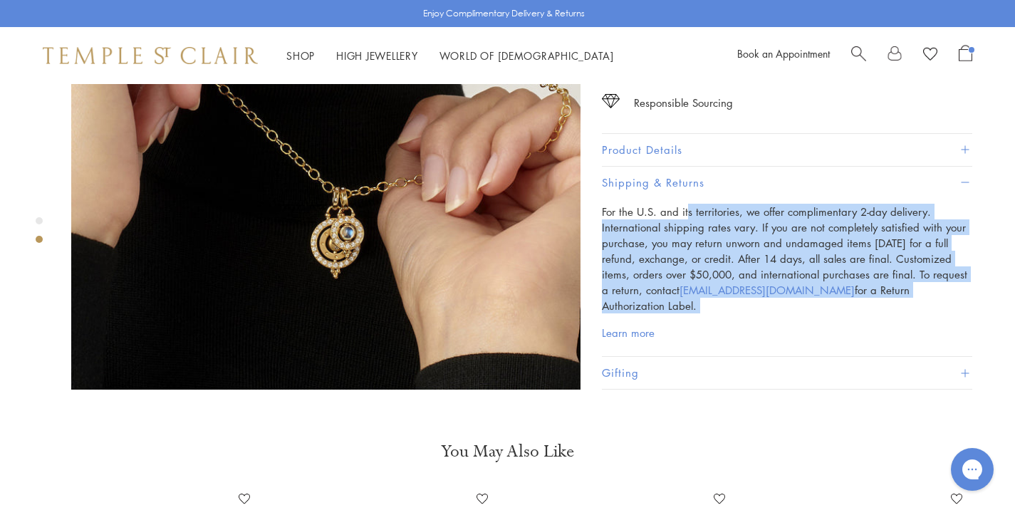
click at [716, 231] on p "For the U.S. and its territories, we offer complimentary 2-day delivery. Intern…" at bounding box center [787, 259] width 370 height 110
click at [693, 229] on p "For the U.S. and its territories, we offer complimentary 2-day delivery. Intern…" at bounding box center [787, 259] width 370 height 110
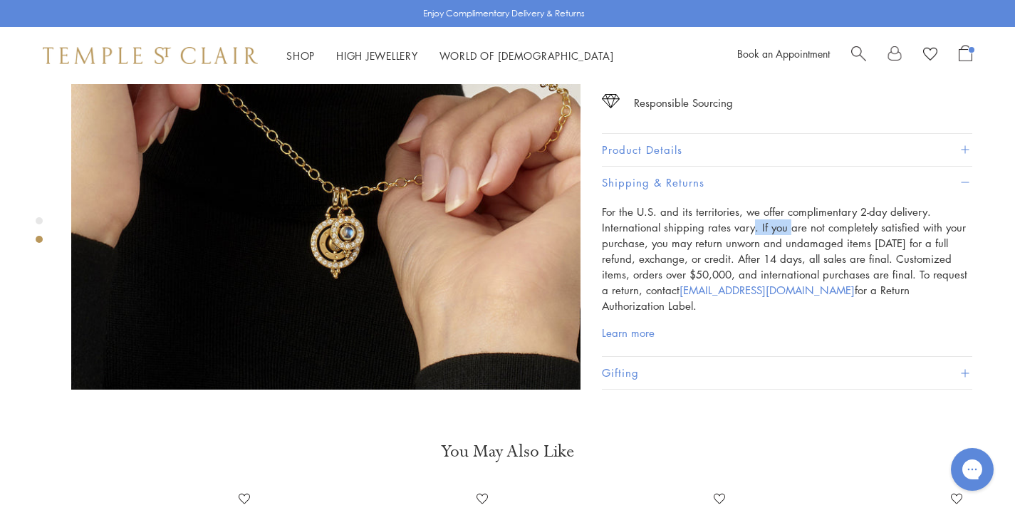
click at [693, 229] on p "For the U.S. and its territories, we offer complimentary 2-day delivery. Intern…" at bounding box center [787, 259] width 370 height 110
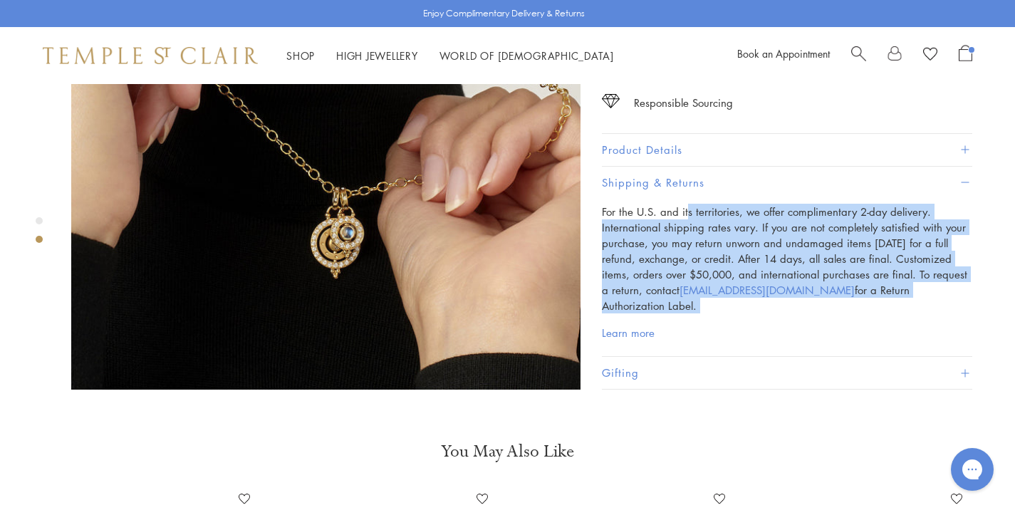
click at [693, 229] on p "For the U.S. and its territories, we offer complimentary 2-day delivery. Intern…" at bounding box center [787, 259] width 370 height 110
click at [736, 229] on p "For the U.S. and its territories, we offer complimentary 2-day delivery. Intern…" at bounding box center [787, 259] width 370 height 110
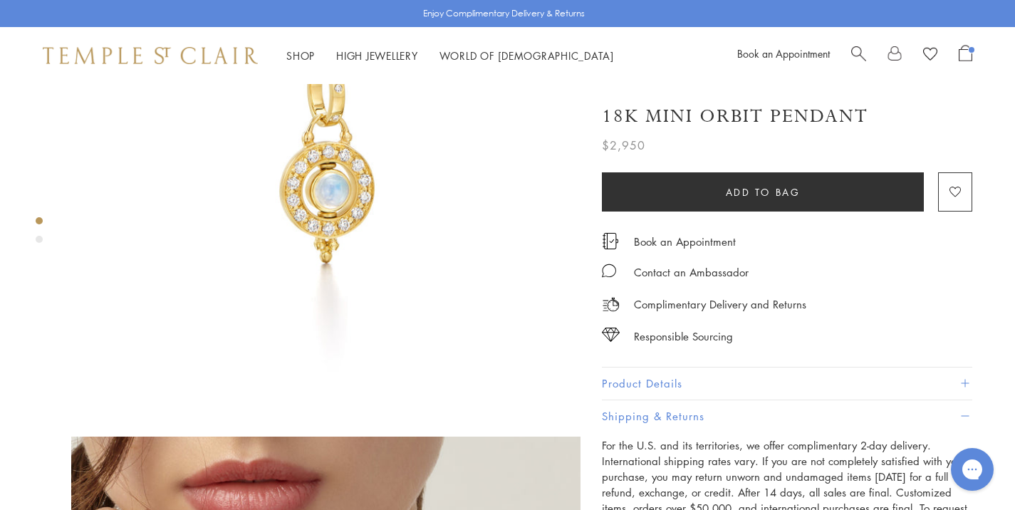
scroll to position [0, 0]
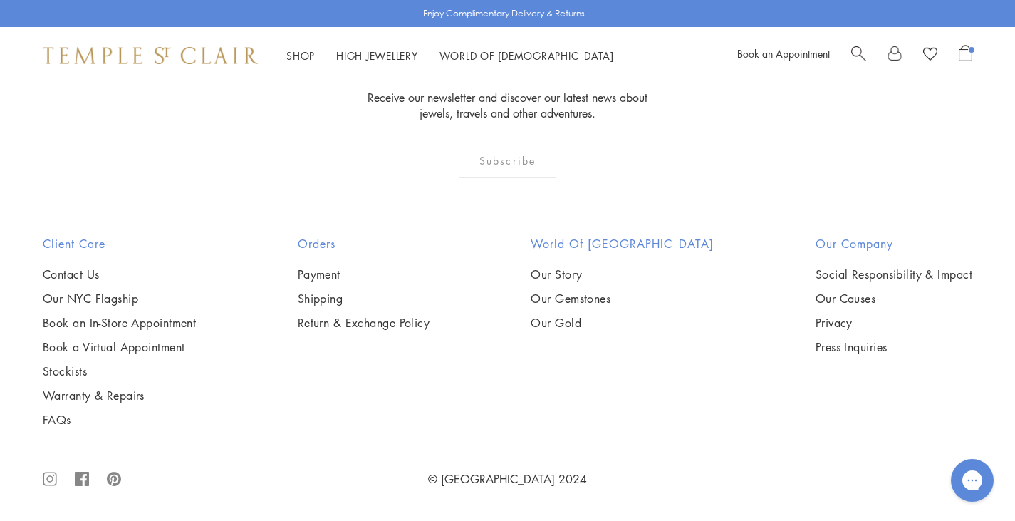
scroll to position [7500, 0]
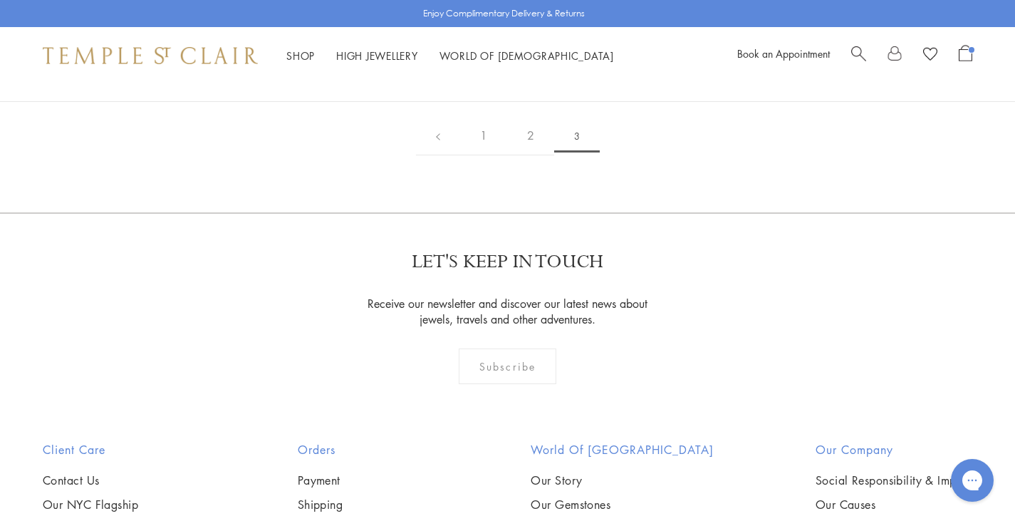
scroll to position [451, 0]
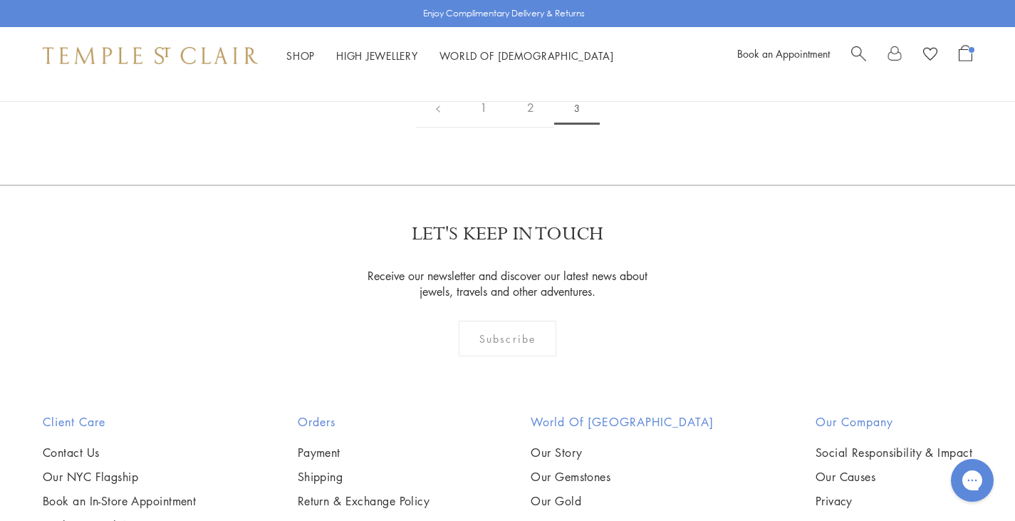
click at [0, 0] on img at bounding box center [0, 0] width 0 height 0
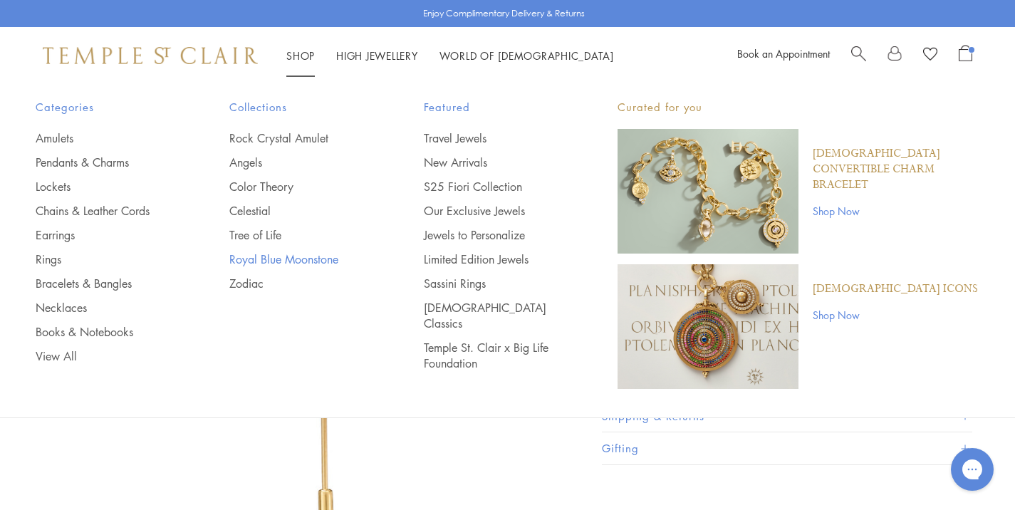
click at [260, 253] on link "Royal Blue Moonstone" at bounding box center [297, 259] width 137 height 16
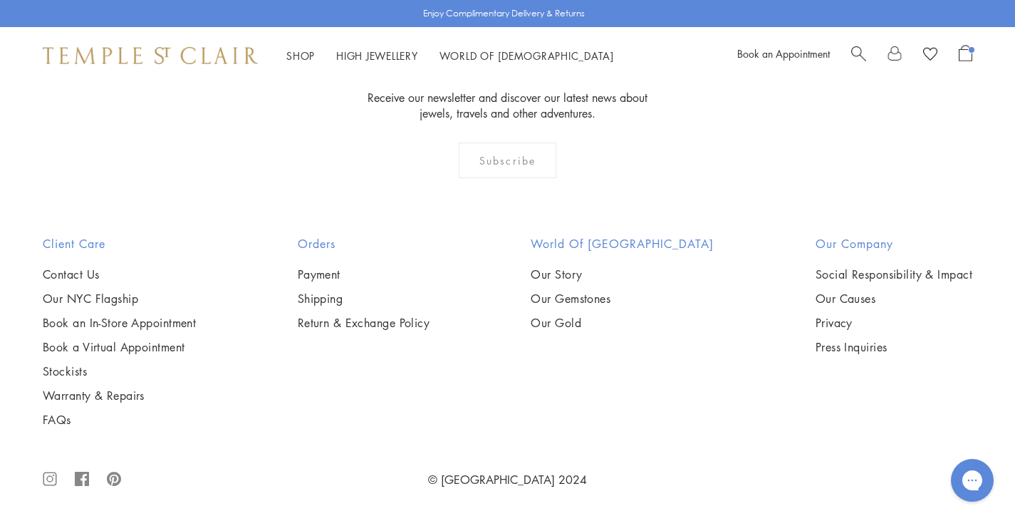
scroll to position [7170, 0]
